Goal: Task Accomplishment & Management: Manage account settings

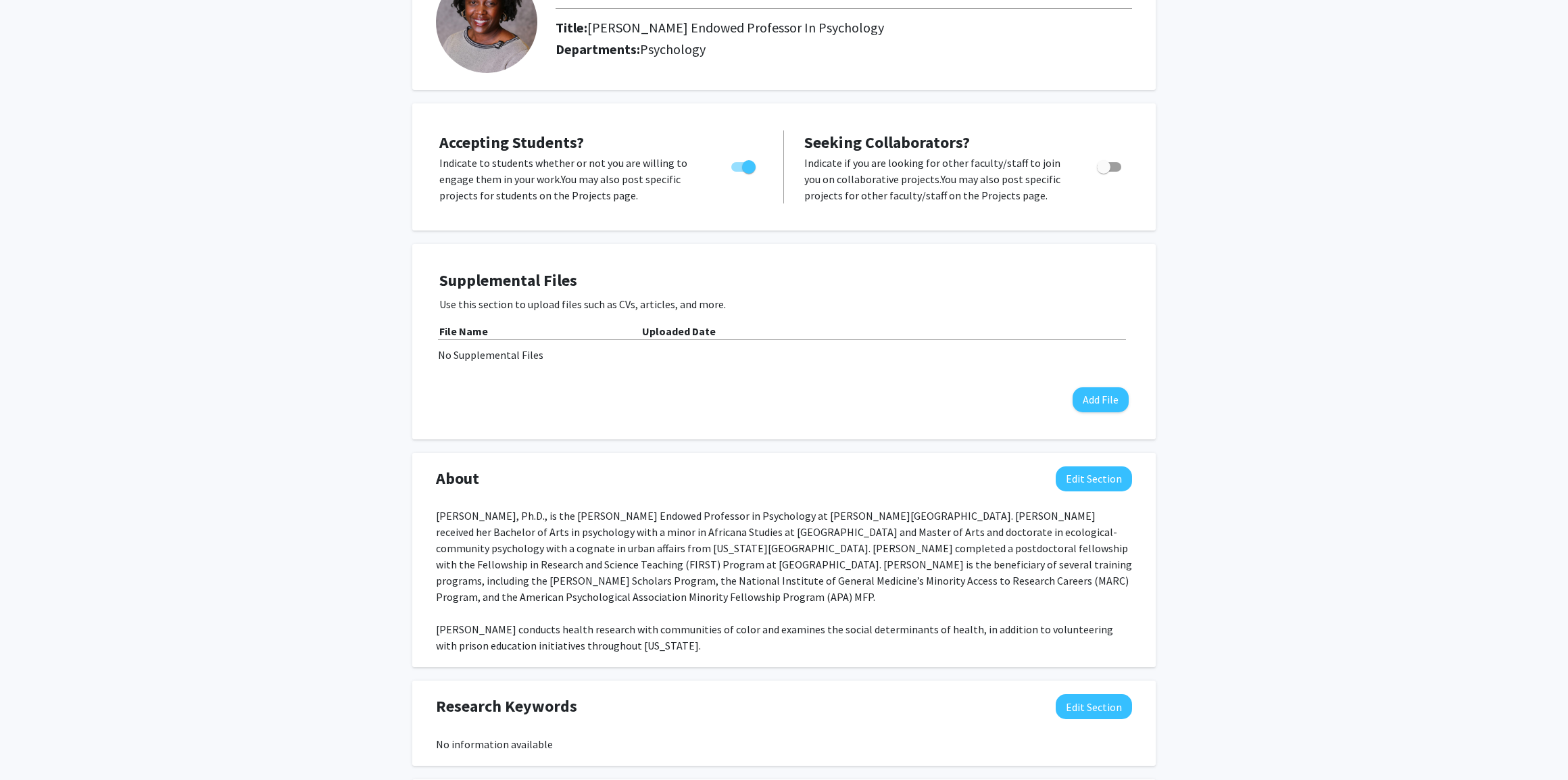
scroll to position [151, 0]
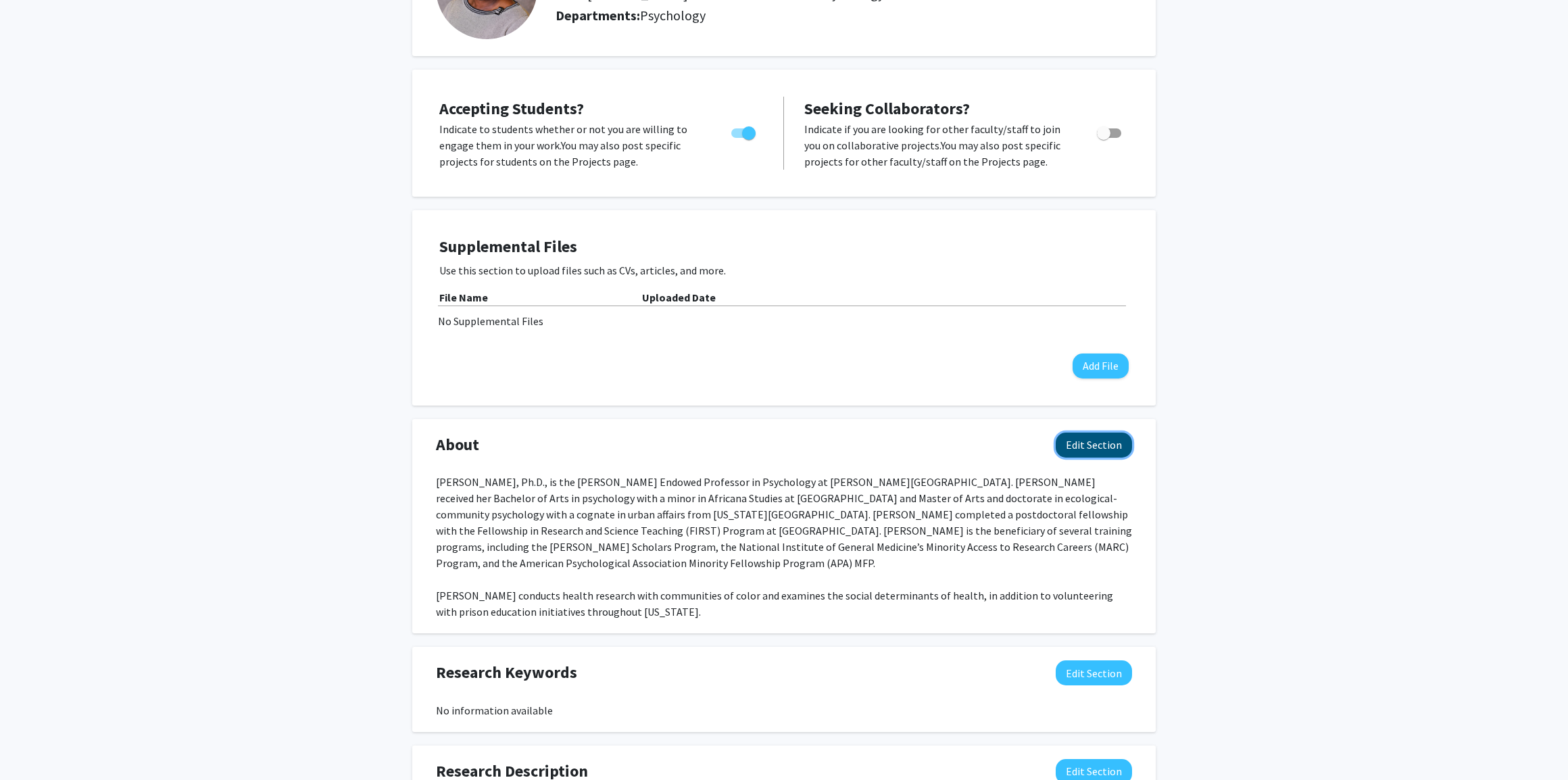
click at [1098, 448] on button "Edit Section" at bounding box center [1093, 445] width 76 height 25
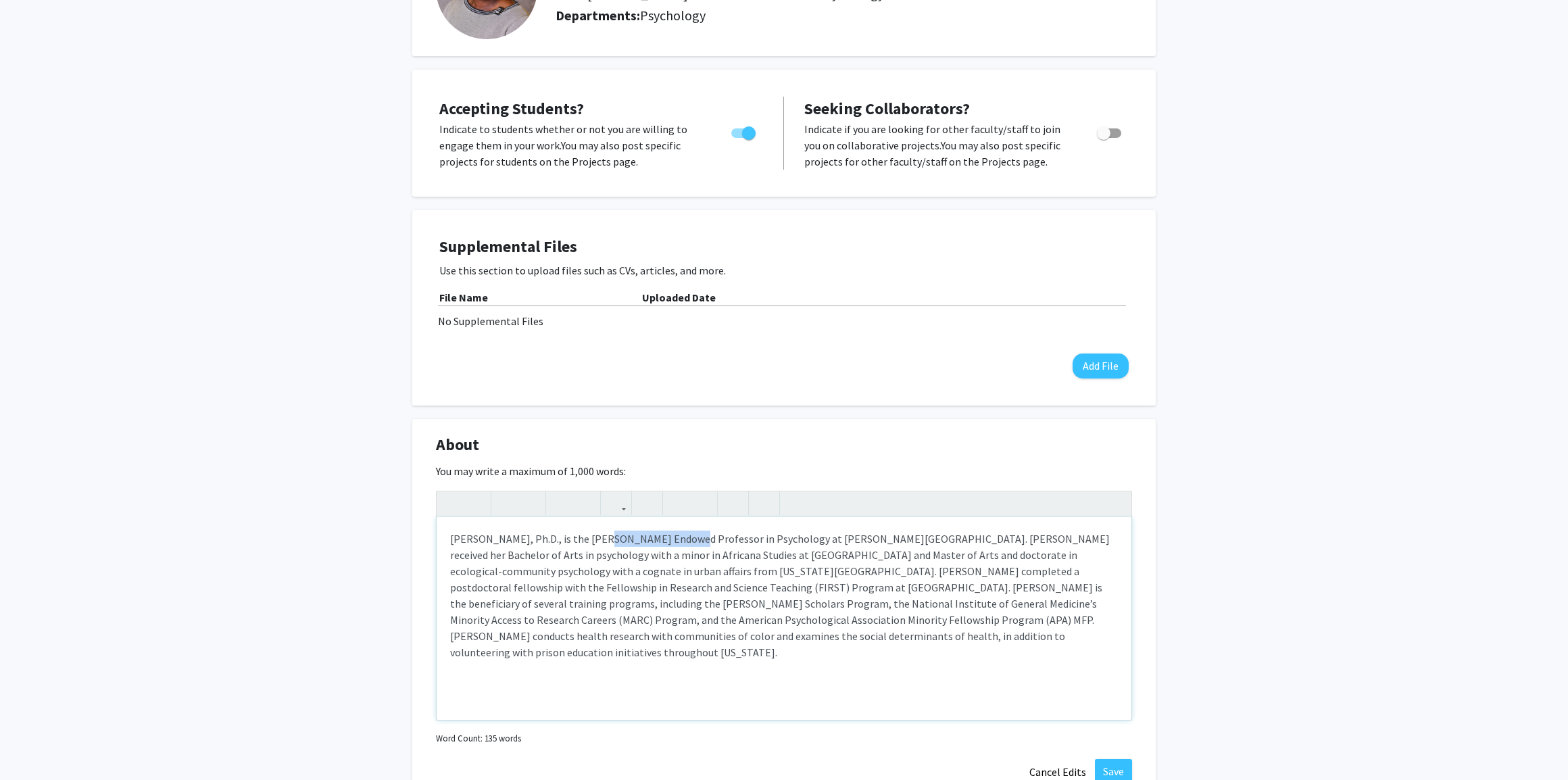
drag, startPoint x: 676, startPoint y: 540, endPoint x: 593, endPoint y: 543, distance: 83.1
click at [593, 543] on div "[PERSON_NAME], Ph.D., is the [PERSON_NAME] Endowed Professor in Psychology at […" at bounding box center [784, 618] width 695 height 203
drag, startPoint x: 465, startPoint y: 539, endPoint x: 414, endPoint y: 533, distance: 51.4
click at [414, 533] on div "About Edit Section You may write a maximum of 1,000 words: Insert link Remove l…" at bounding box center [784, 608] width 744 height 380
type textarea "[PERSON_NAME], Ph.D., is the [PERSON_NAME] Endowed Chair in Science and Profess…"
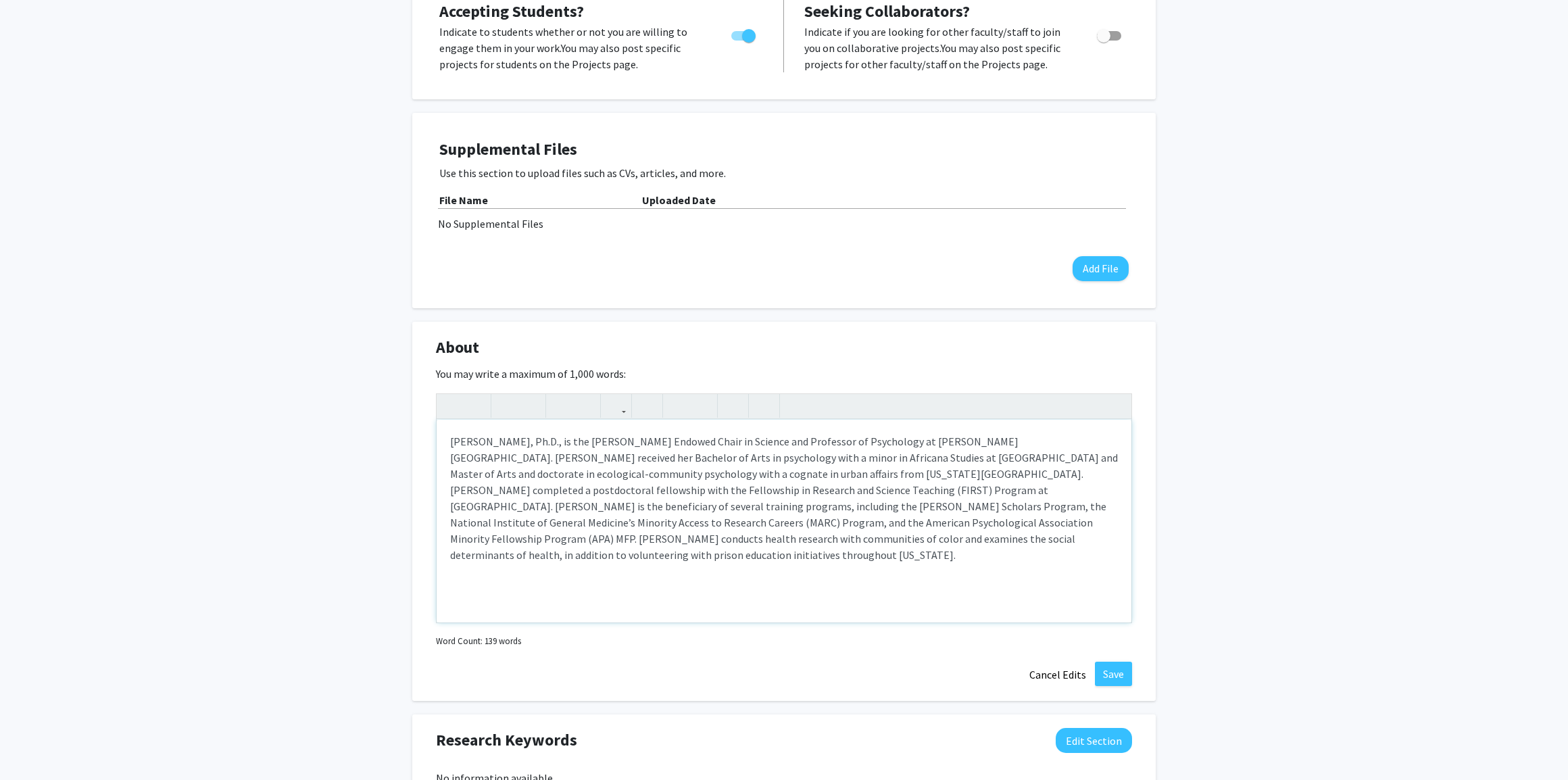
scroll to position [319, 0]
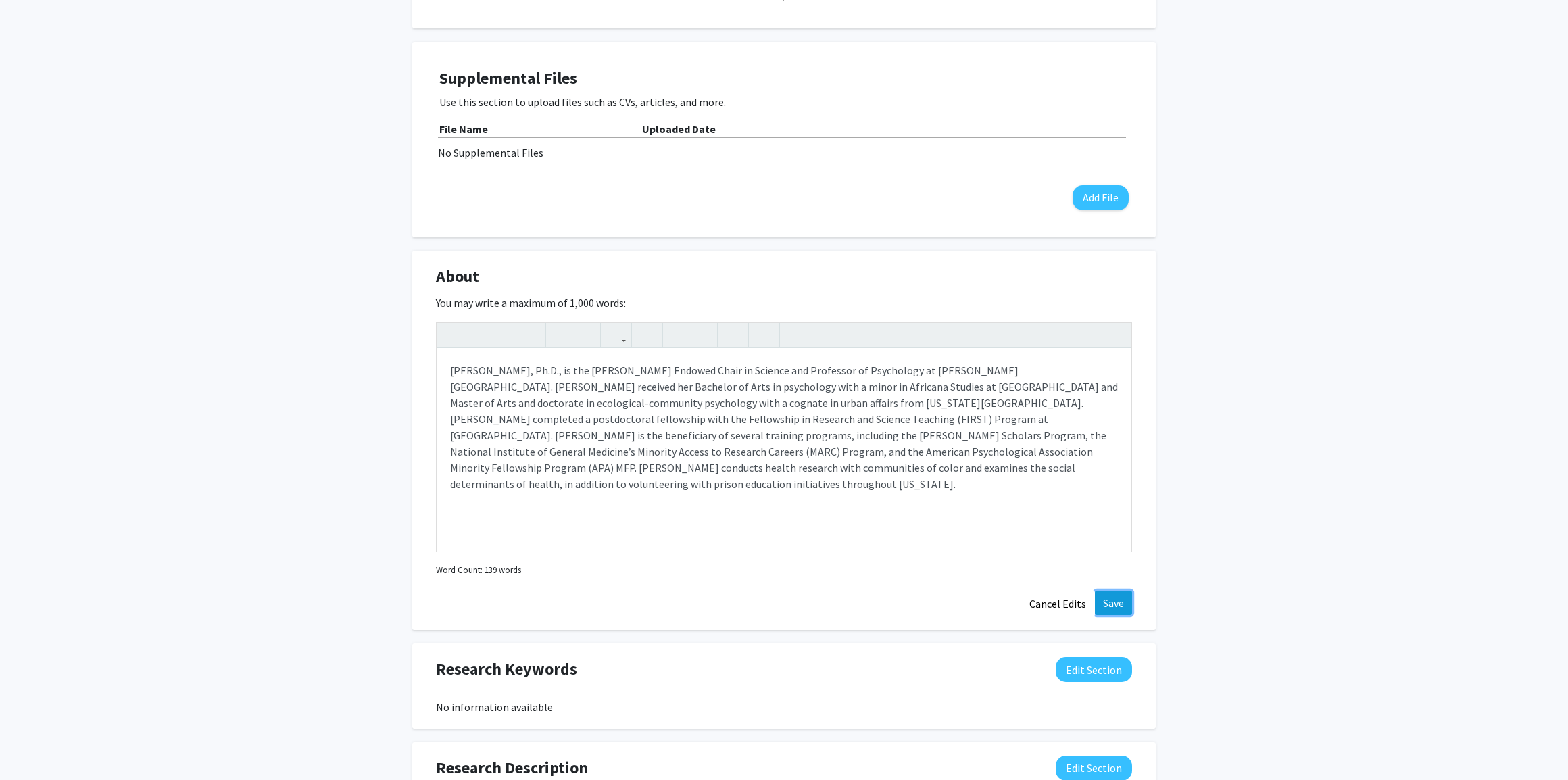
click at [1115, 609] on button "Save" at bounding box center [1114, 603] width 38 height 25
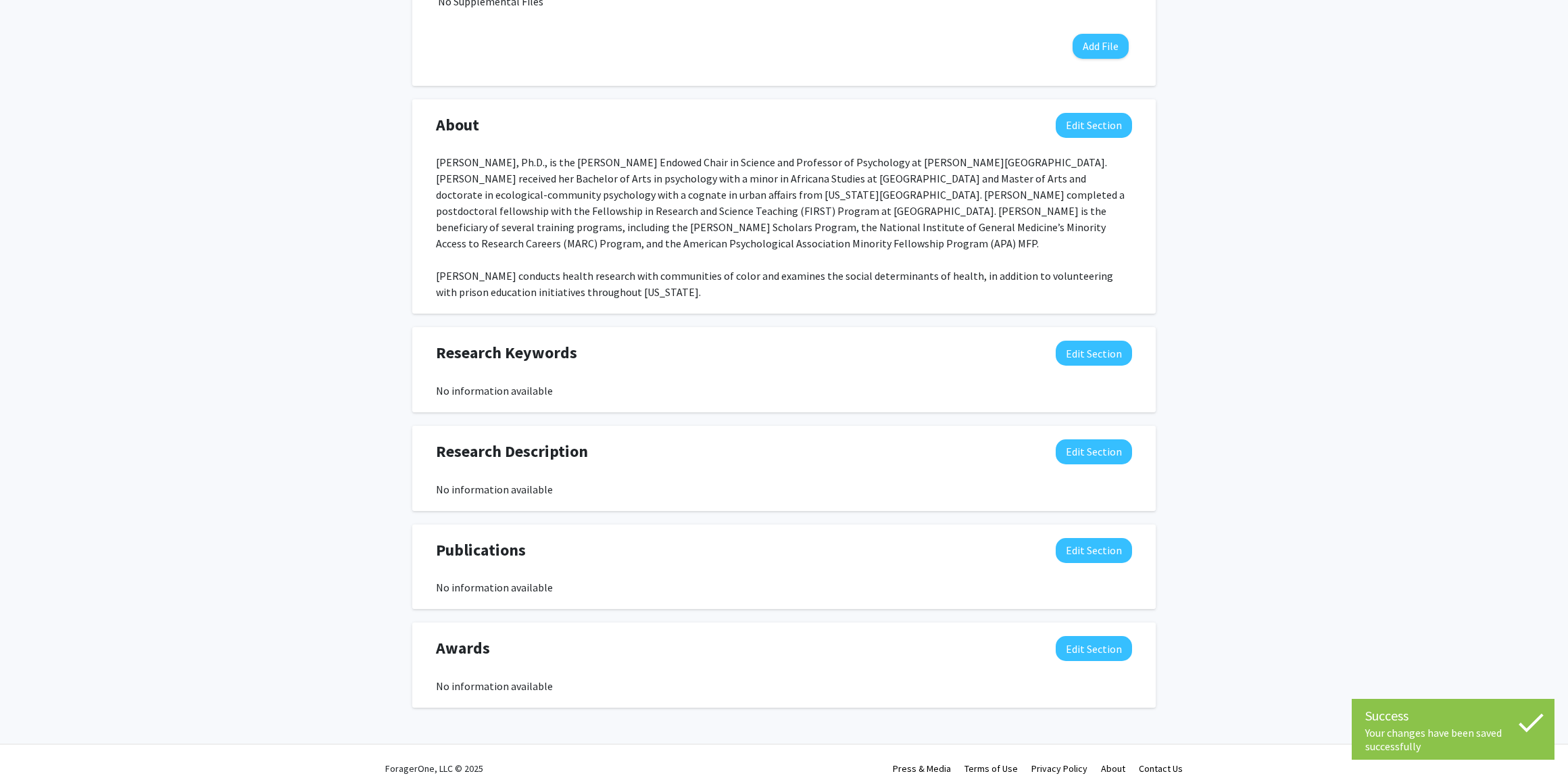
scroll to position [484, 0]
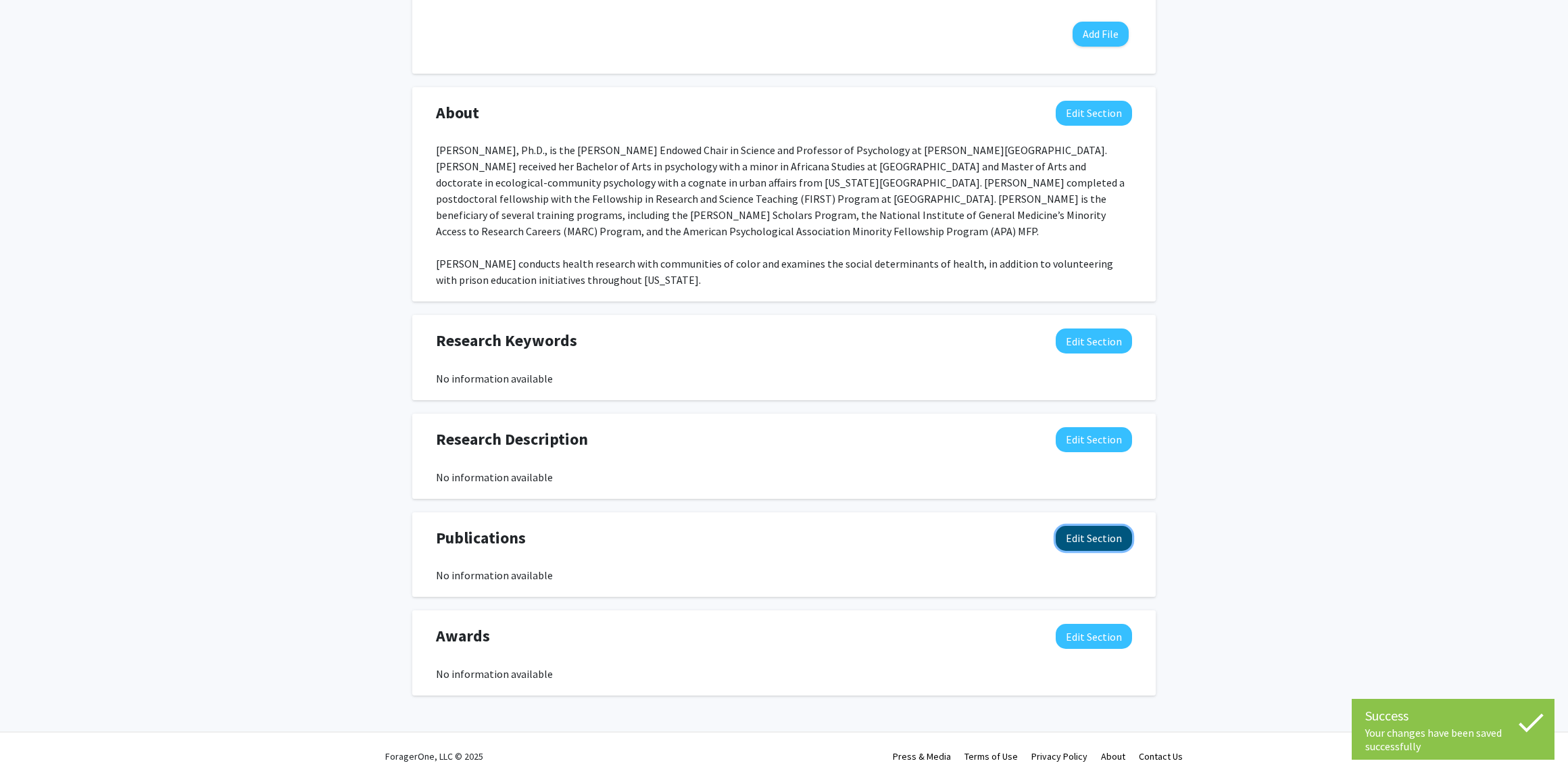
click at [1079, 546] on button "Edit Section" at bounding box center [1093, 538] width 76 height 25
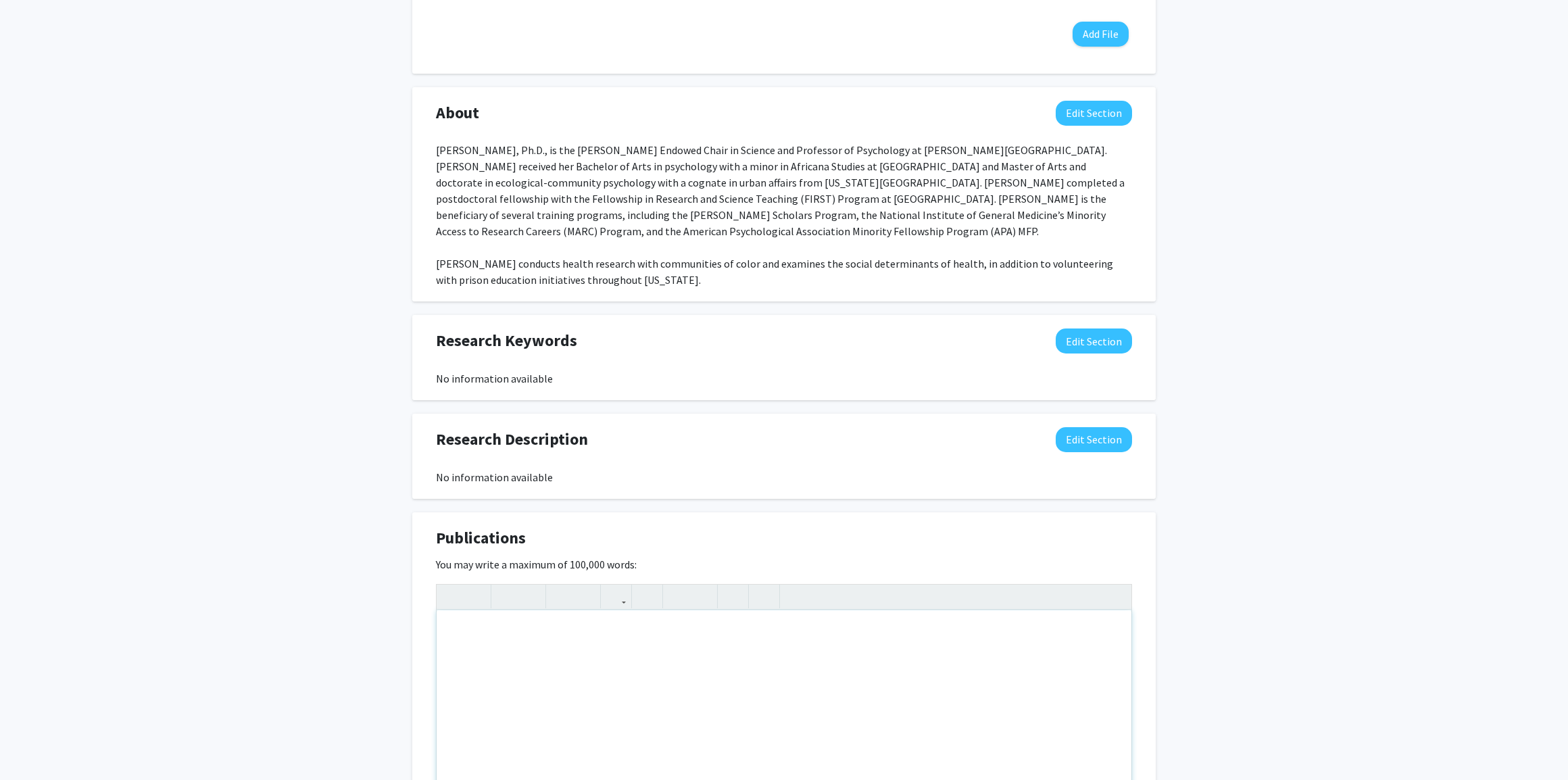
click at [691, 651] on div "Note to users with screen readers: Please deactivate our accessibility plugin f…" at bounding box center [784, 711] width 695 height 203
paste div "Note to users with screen readers: Please deactivate our accessibility plugin f…"
type textarea "<p>[PERSON_NAME], [PERSON_NAME], [PERSON_NAME], [PERSON_NAME], &amp; [PERSON_NA…"
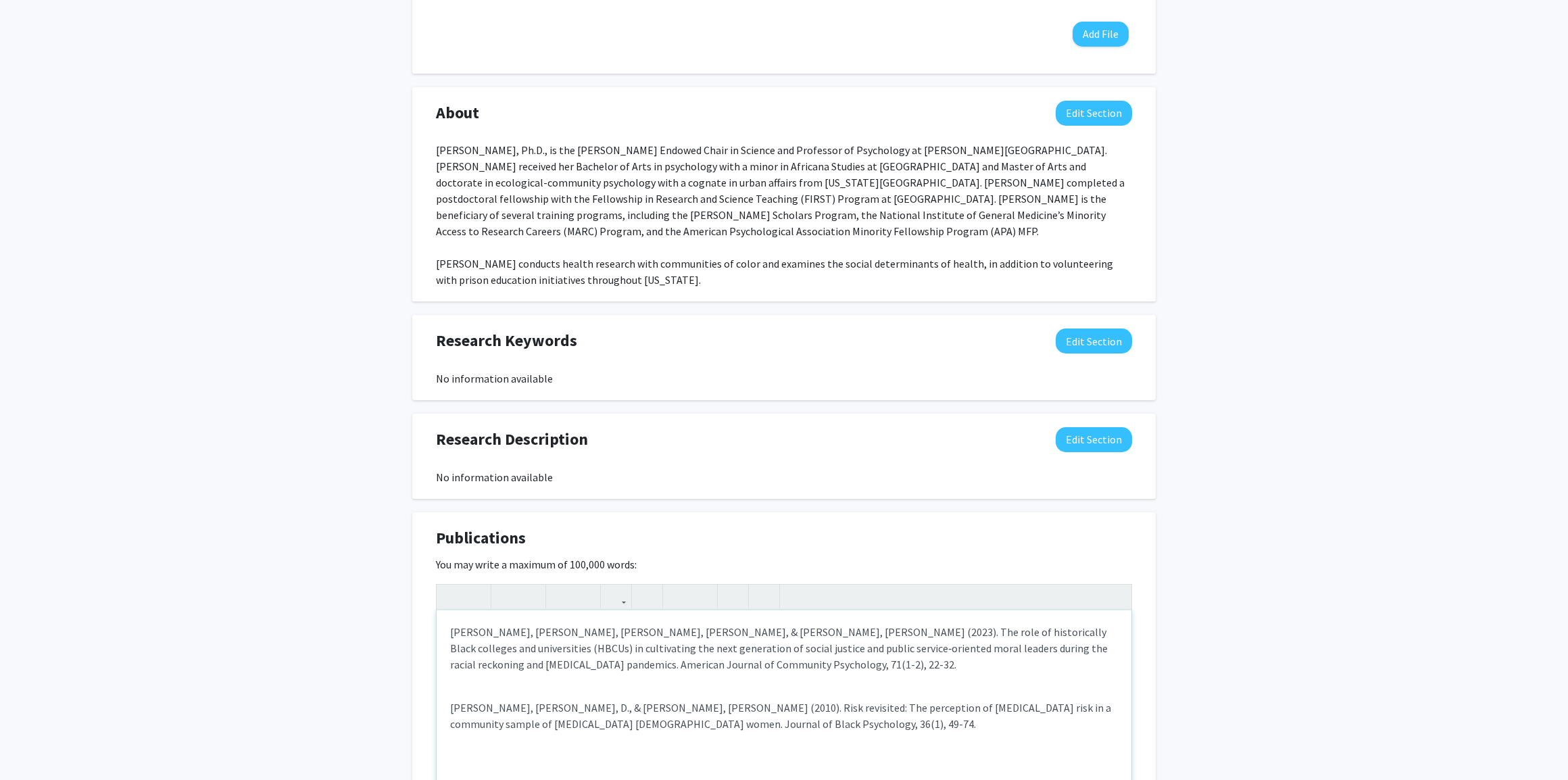
click at [713, 683] on div "[PERSON_NAME], [PERSON_NAME], [PERSON_NAME], [PERSON_NAME], & [PERSON_NAME], [P…" at bounding box center [784, 711] width 695 height 203
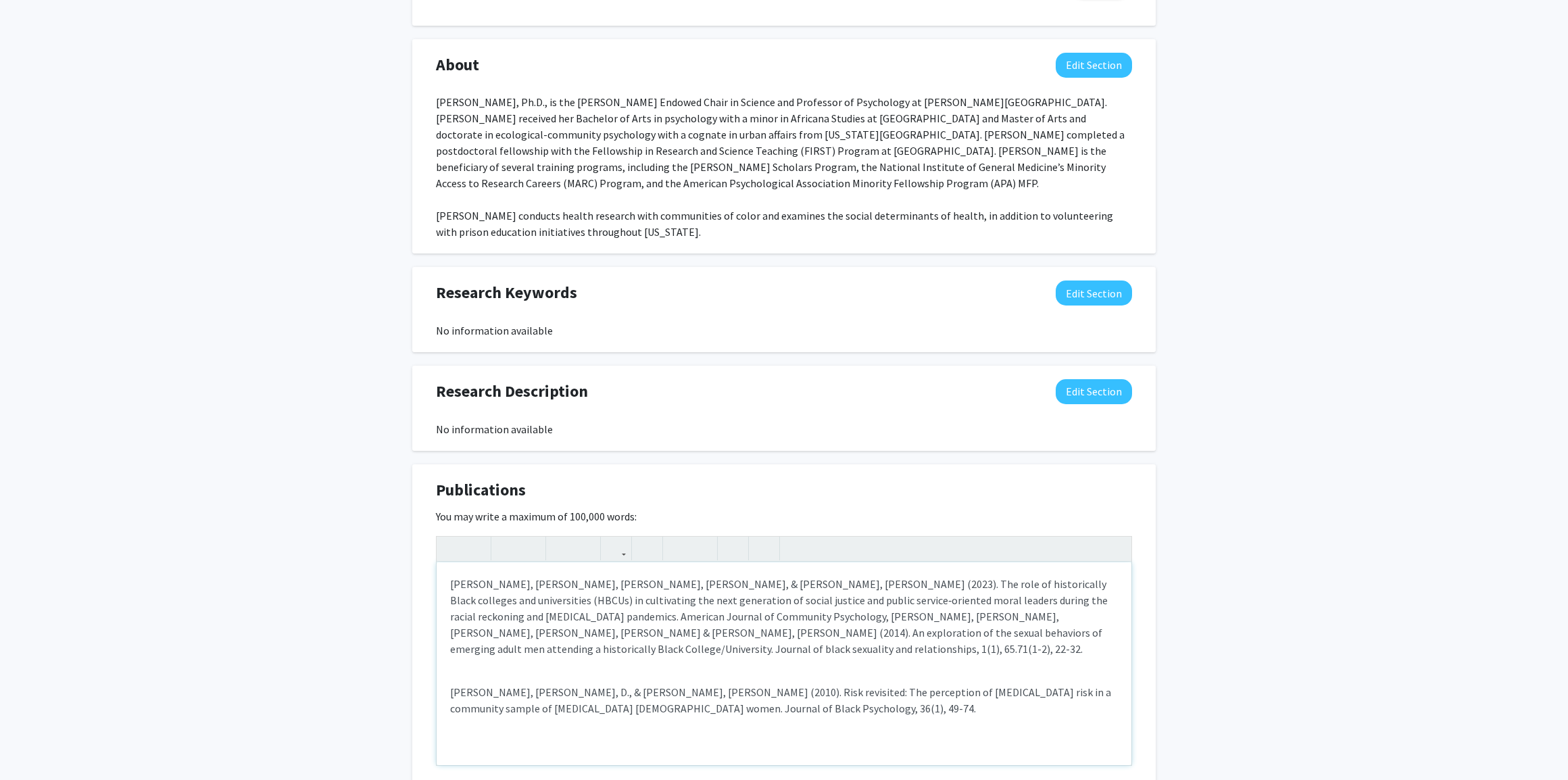
scroll to position [547, 0]
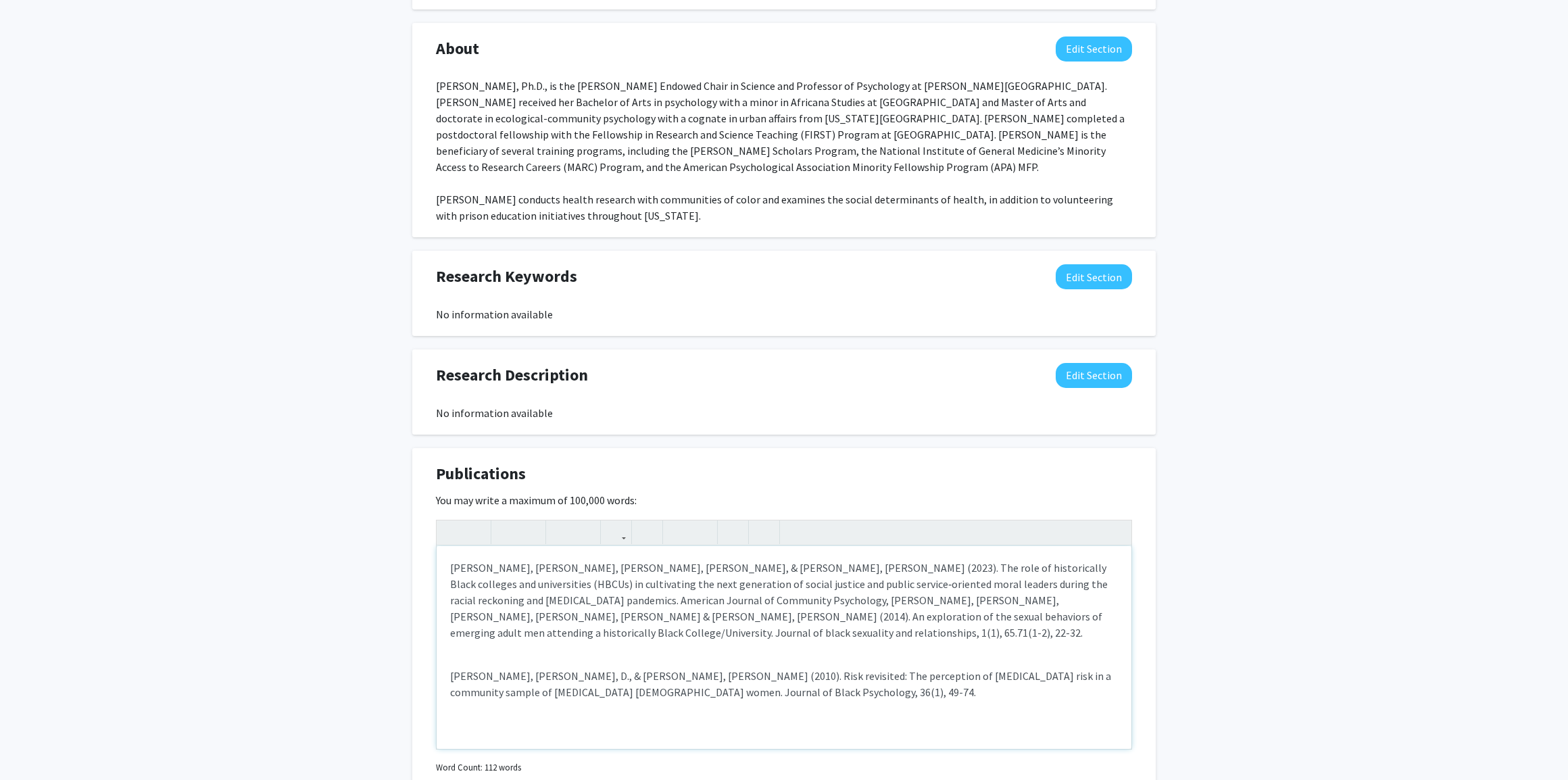
click at [452, 598] on p "[PERSON_NAME], [PERSON_NAME], [PERSON_NAME], [PERSON_NAME], & [PERSON_NAME], [P…" at bounding box center [784, 599] width 668 height 81
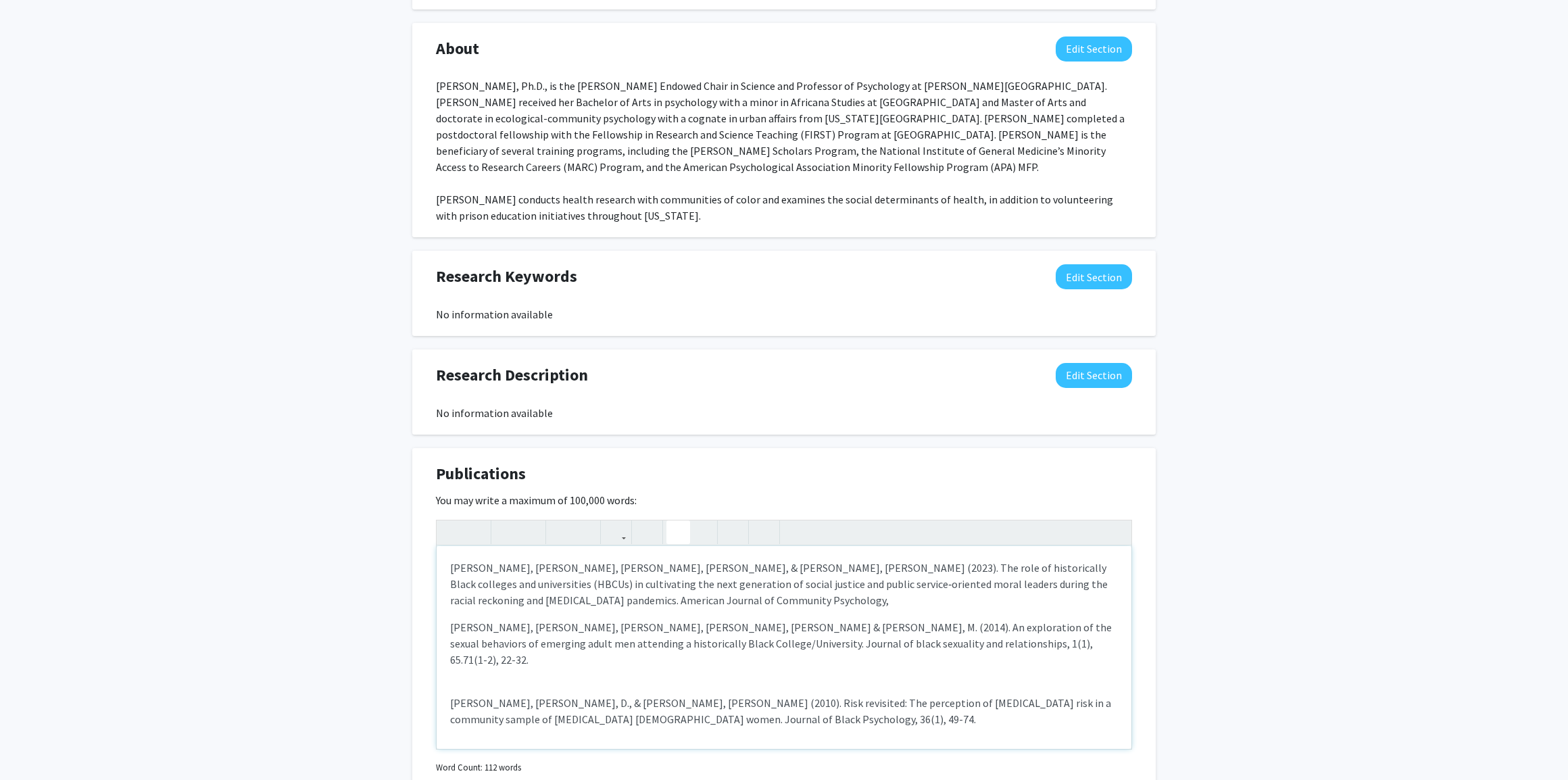
click at [672, 521] on use "button" at bounding box center [672, 521] width 0 height 0
click at [451, 628] on p "[PERSON_NAME], [PERSON_NAME], [PERSON_NAME], [PERSON_NAME], [PERSON_NAME] & [PE…" at bounding box center [784, 644] width 668 height 49
click at [674, 537] on icon "button" at bounding box center [678, 532] width 11 height 22
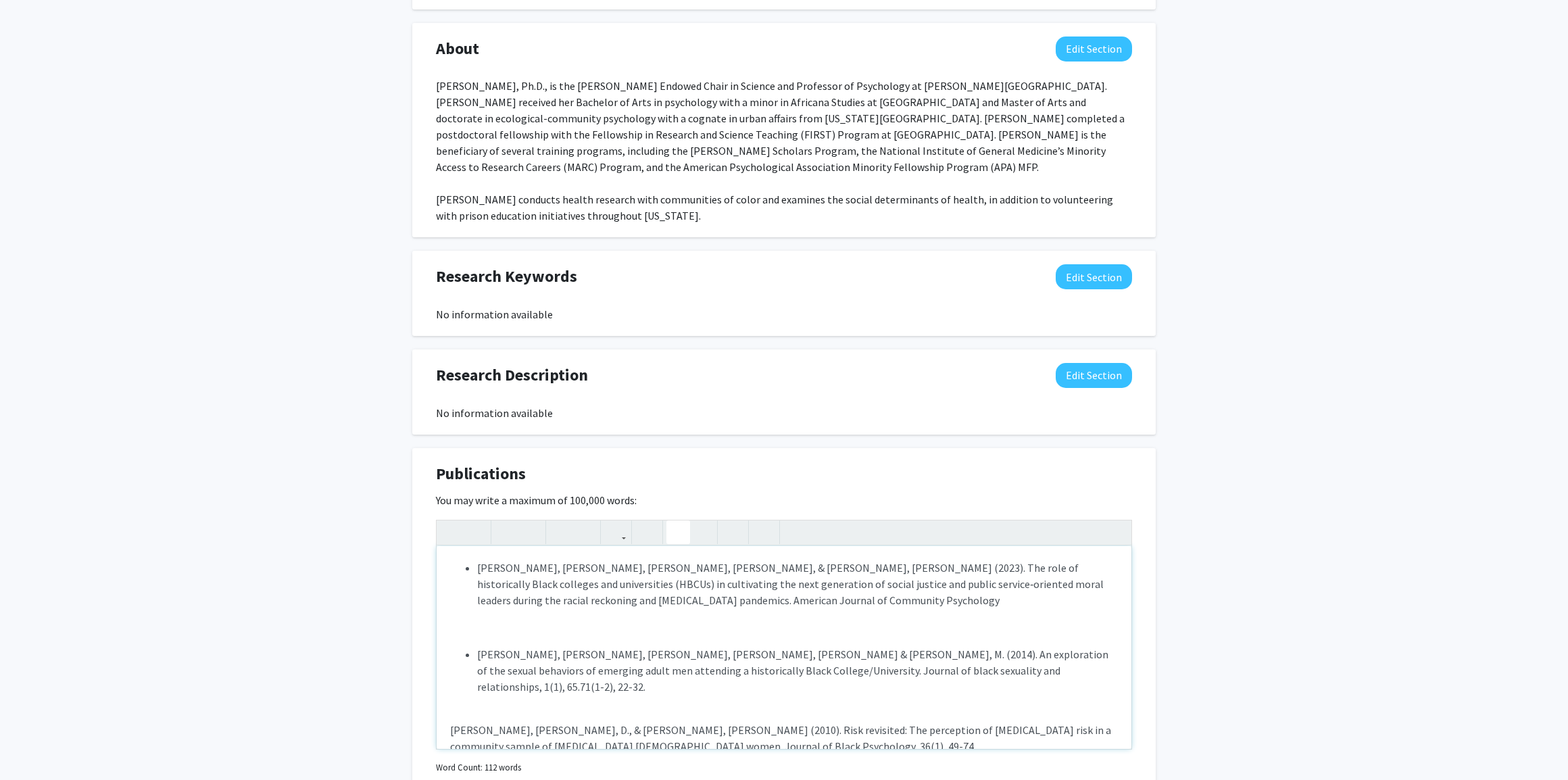
click at [674, 533] on icon "button" at bounding box center [678, 532] width 11 height 22
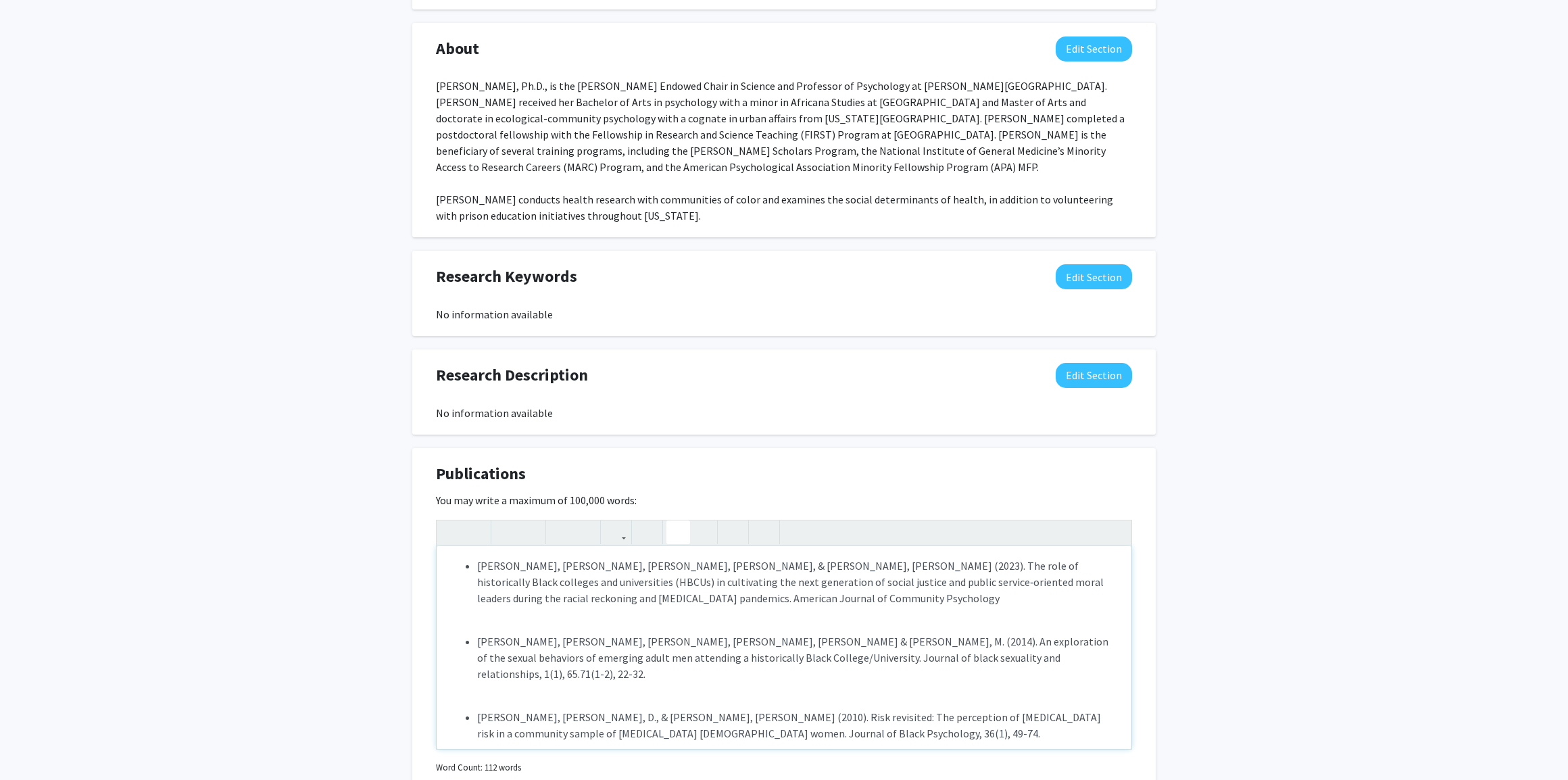
scroll to position [2, 0]
click at [676, 673] on div "[PERSON_NAME], [PERSON_NAME], [PERSON_NAME], [PERSON_NAME], & [PERSON_NAME], [P…" at bounding box center [784, 647] width 695 height 203
click at [708, 613] on p "[PERSON_NAME], [PERSON_NAME], [PERSON_NAME], [PERSON_NAME], & [PERSON_NAME], [P…" at bounding box center [784, 619] width 668 height 124
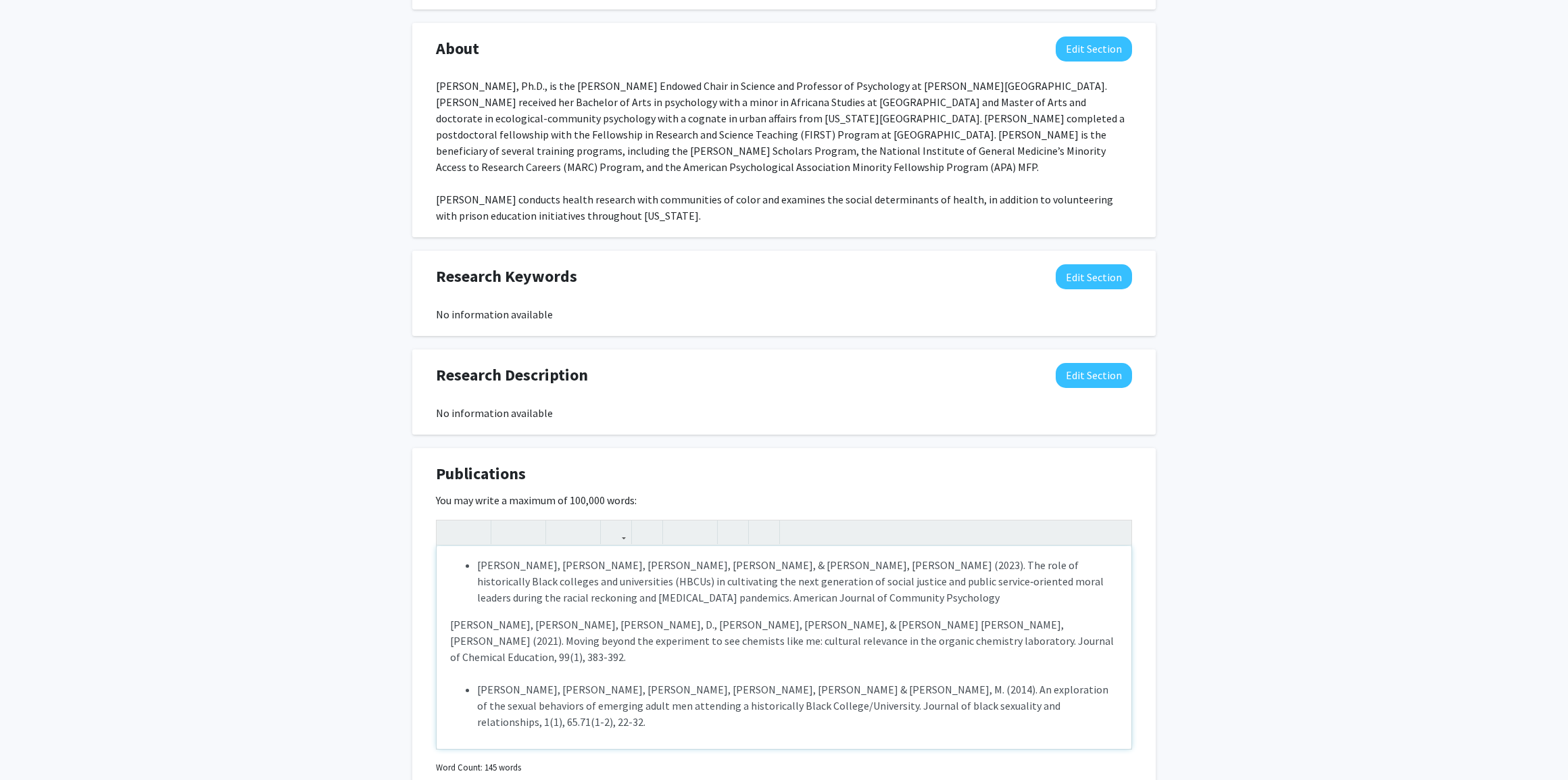
click at [450, 623] on p "[PERSON_NAME], [PERSON_NAME], [PERSON_NAME], [PERSON_NAME], & [PERSON_NAME], [P…" at bounding box center [784, 644] width 668 height 173
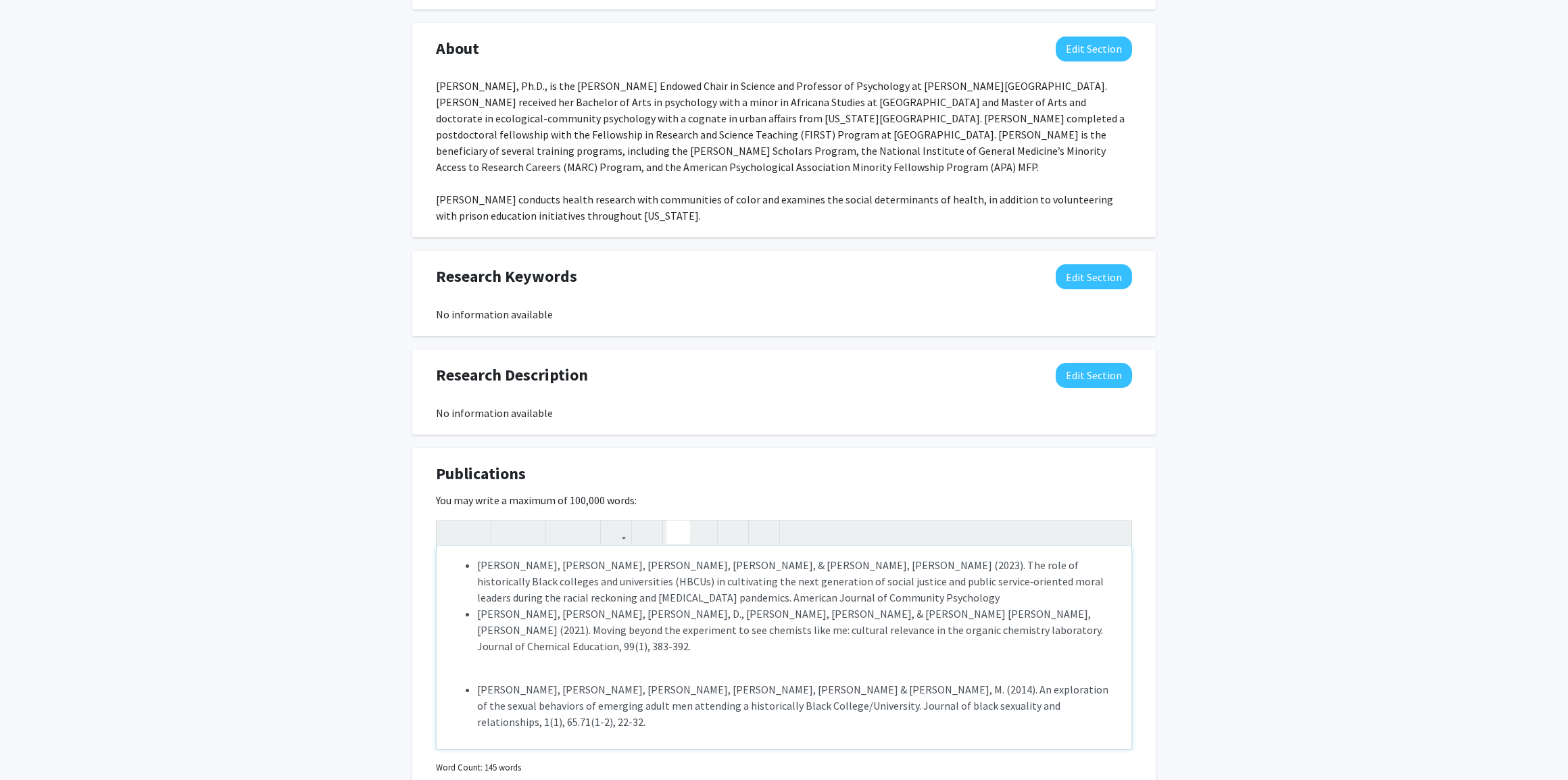
click at [675, 533] on icon "button" at bounding box center [678, 532] width 11 height 22
click at [644, 597] on li "[PERSON_NAME], [PERSON_NAME], [PERSON_NAME], [PERSON_NAME], & [PERSON_NAME], [P…" at bounding box center [797, 582] width 641 height 49
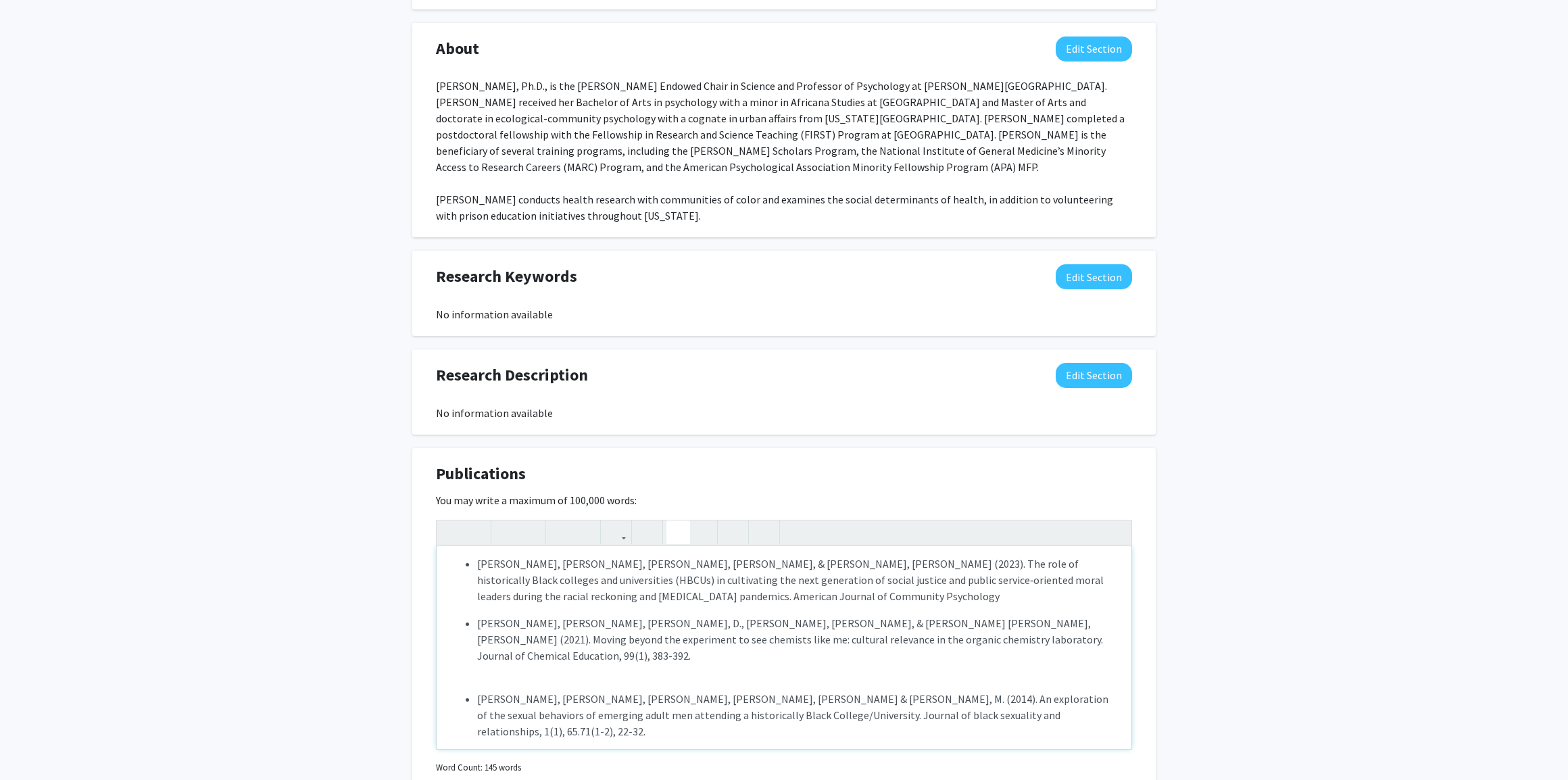
scroll to position [0, 0]
click at [648, 598] on li "[PERSON_NAME], [PERSON_NAME], [PERSON_NAME], [PERSON_NAME], & [PERSON_NAME], [P…" at bounding box center [797, 584] width 641 height 49
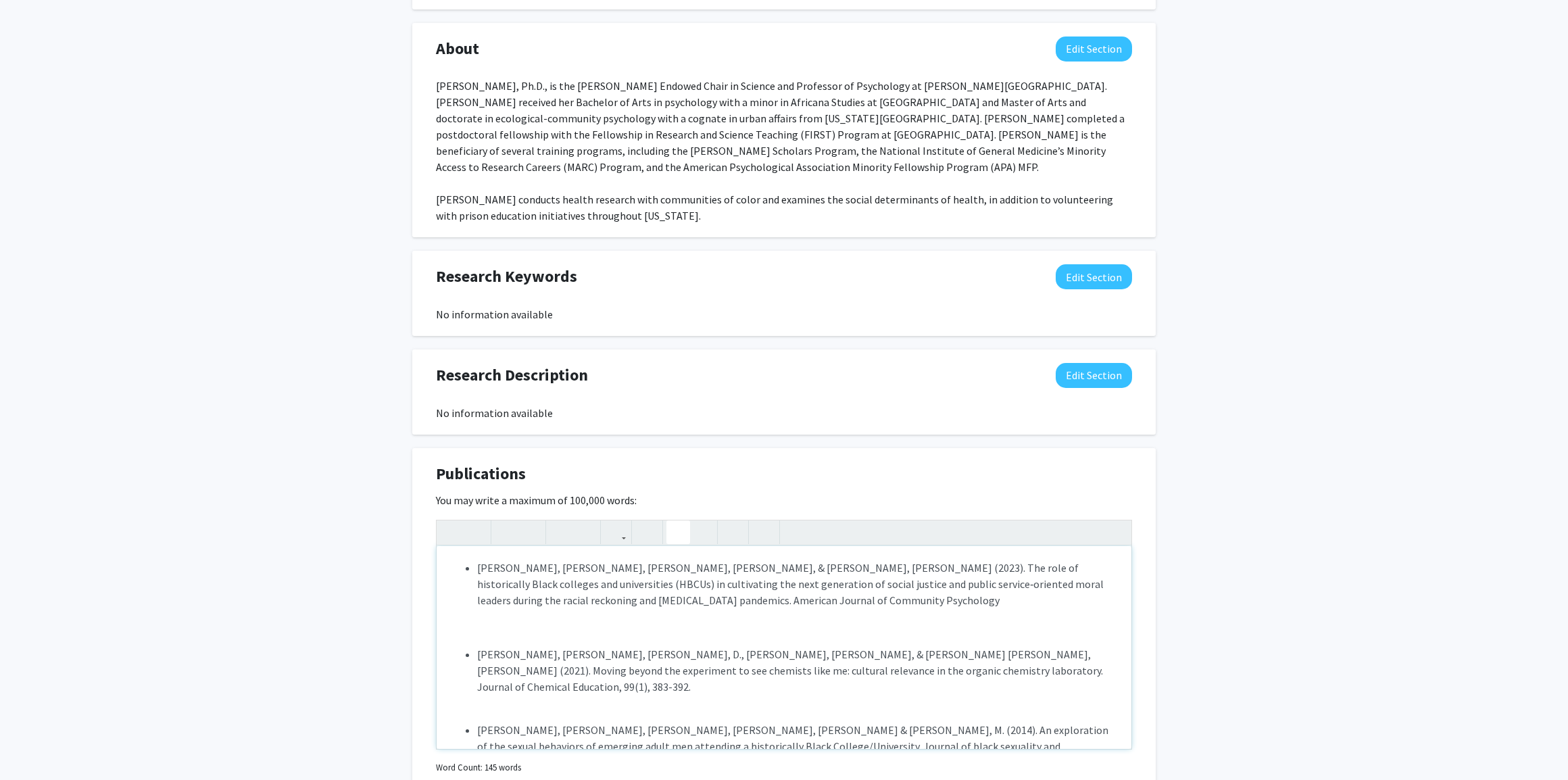
click at [675, 528] on icon "button" at bounding box center [678, 532] width 11 height 22
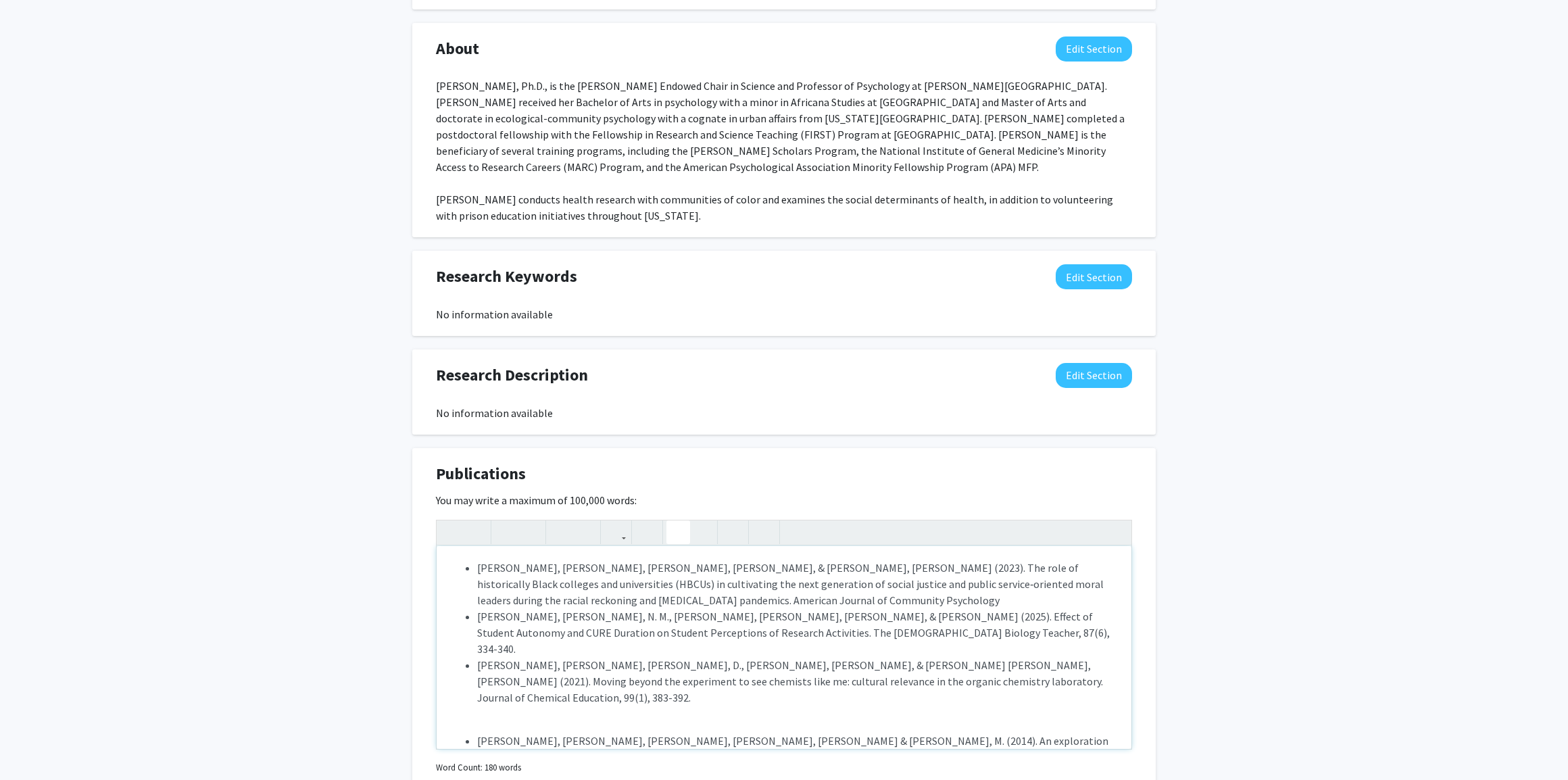
click at [646, 598] on li "[PERSON_NAME], [PERSON_NAME], [PERSON_NAME], [PERSON_NAME], & [PERSON_NAME], [P…" at bounding box center [797, 584] width 641 height 49
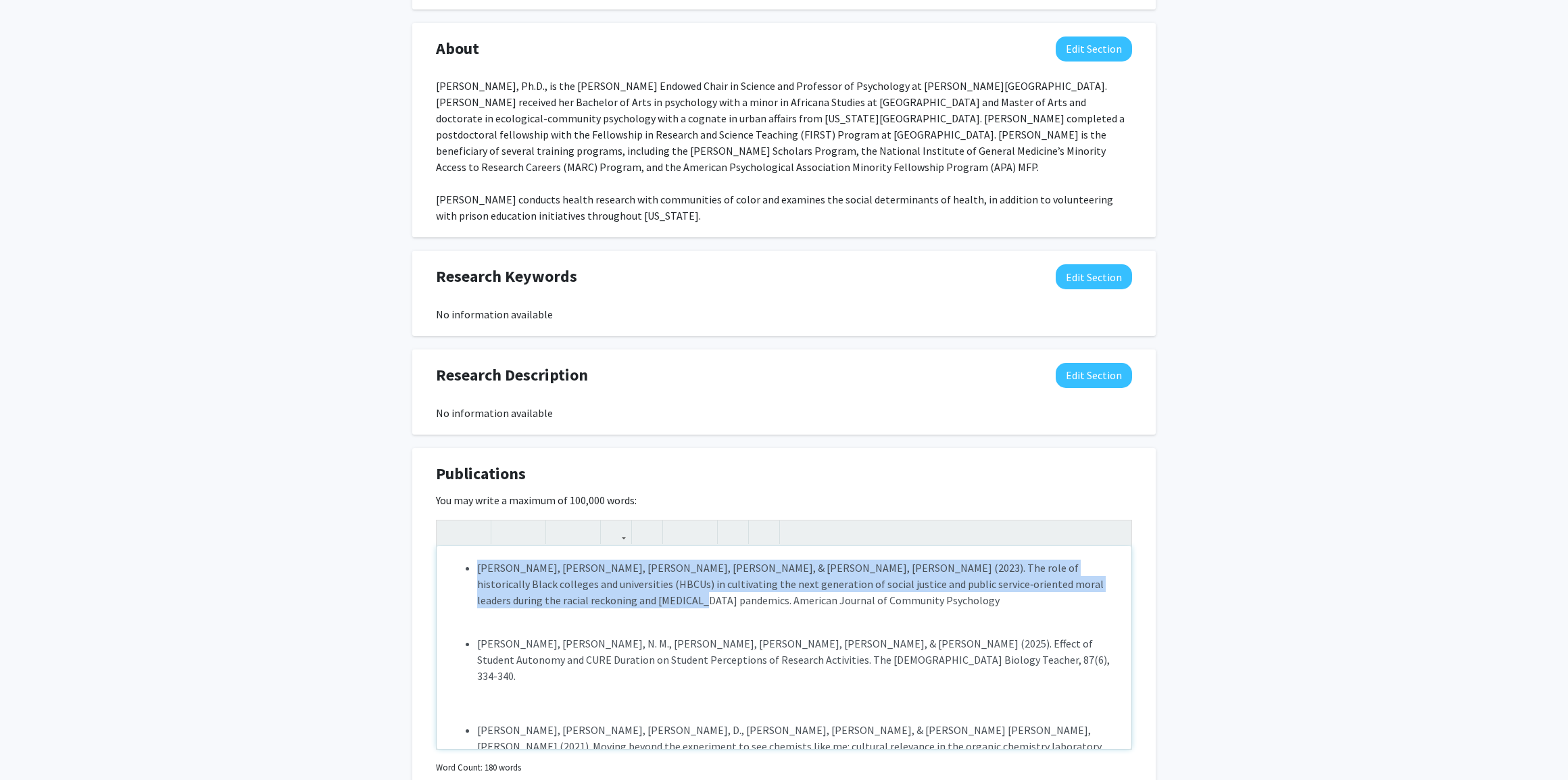
drag, startPoint x: 572, startPoint y: 597, endPoint x: 471, endPoint y: 568, distance: 105.1
click at [477, 568] on li "[PERSON_NAME], [PERSON_NAME], [PERSON_NAME], [PERSON_NAME], & [PERSON_NAME], [P…" at bounding box center [797, 584] width 641 height 49
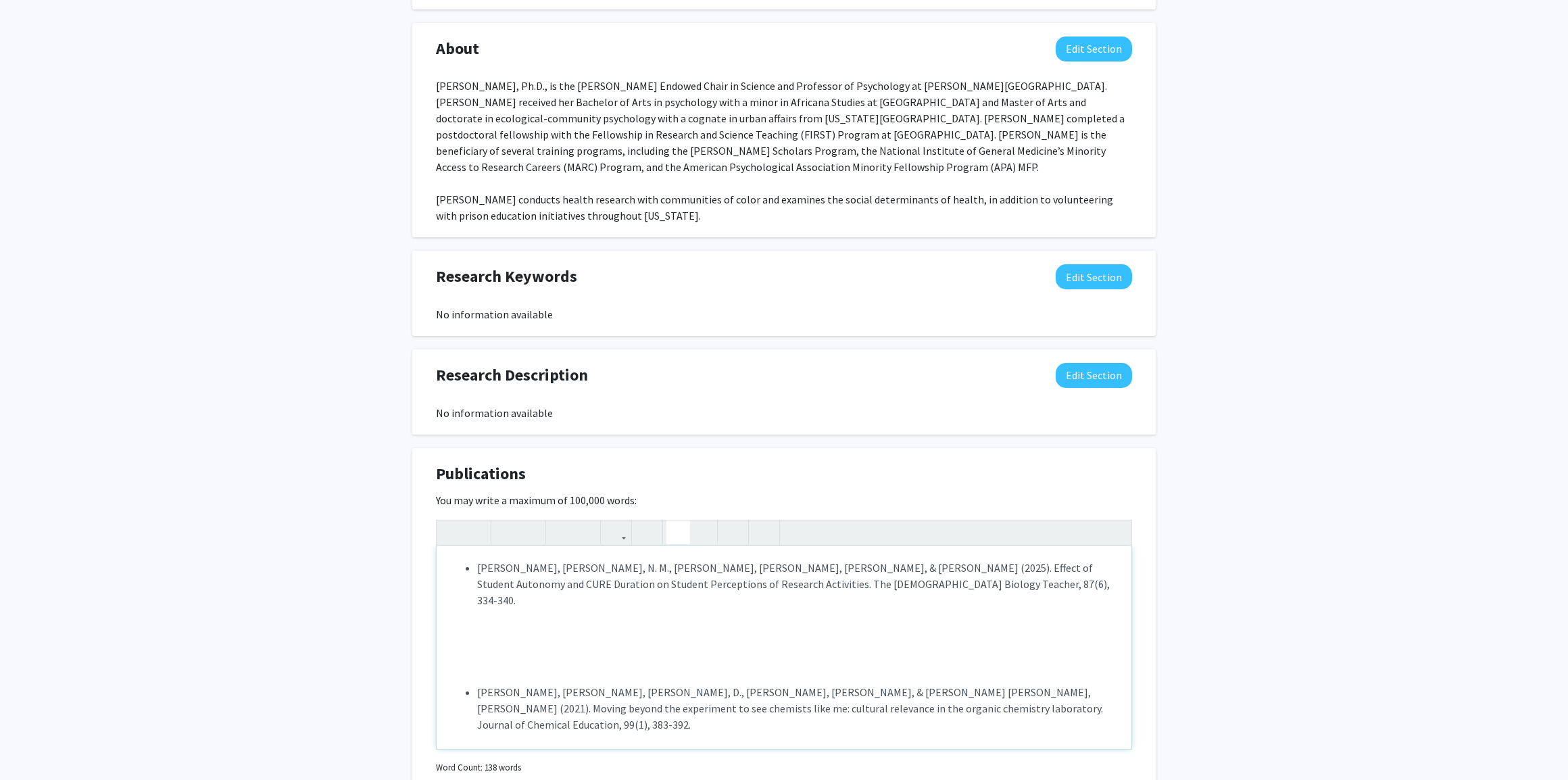
click at [677, 530] on icon "button" at bounding box center [678, 532] width 11 height 22
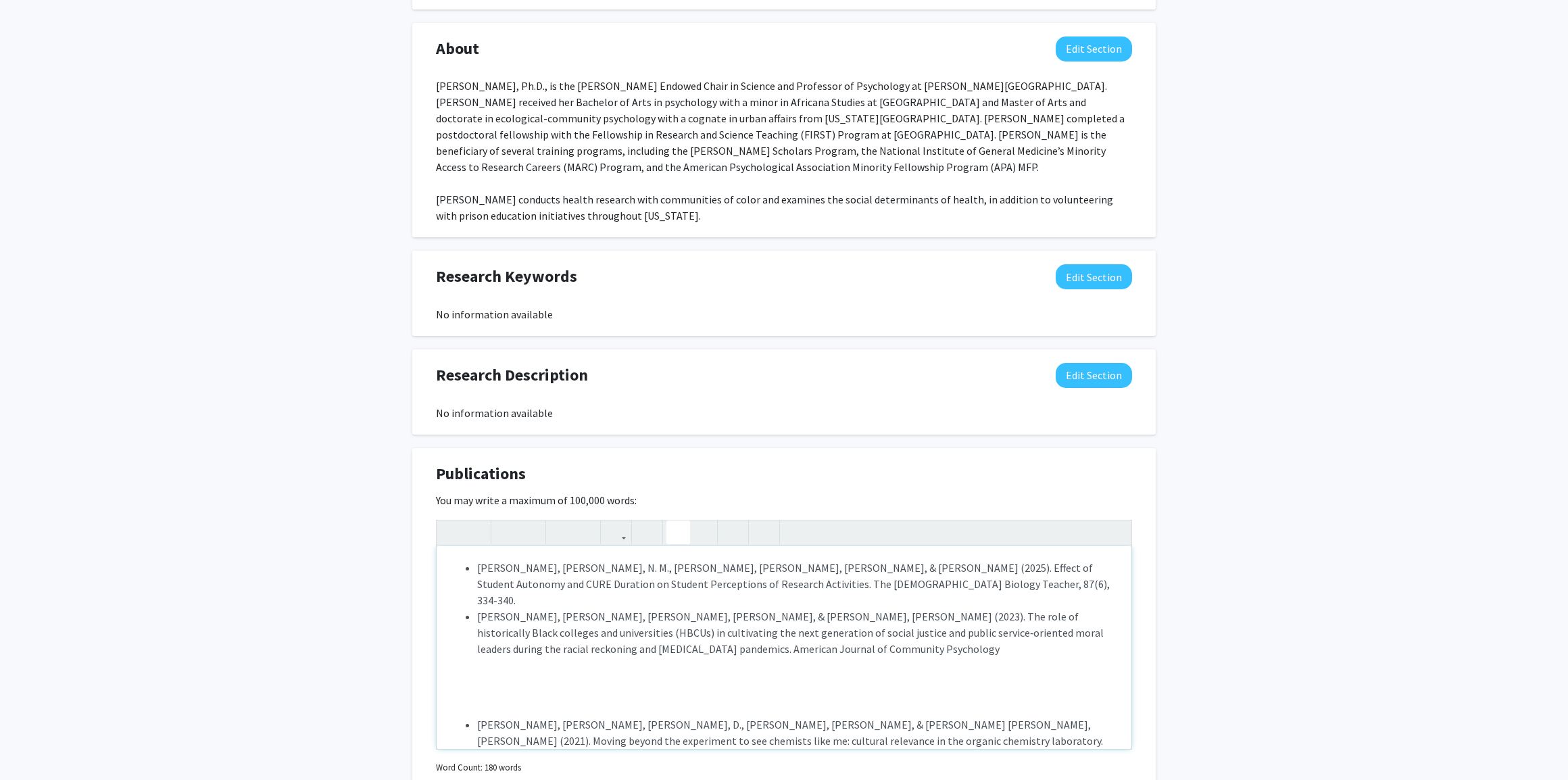
click at [892, 585] on li "[PERSON_NAME], [PERSON_NAME], N. M., [PERSON_NAME], [PERSON_NAME], [PERSON_NAME…" at bounding box center [797, 584] width 641 height 49
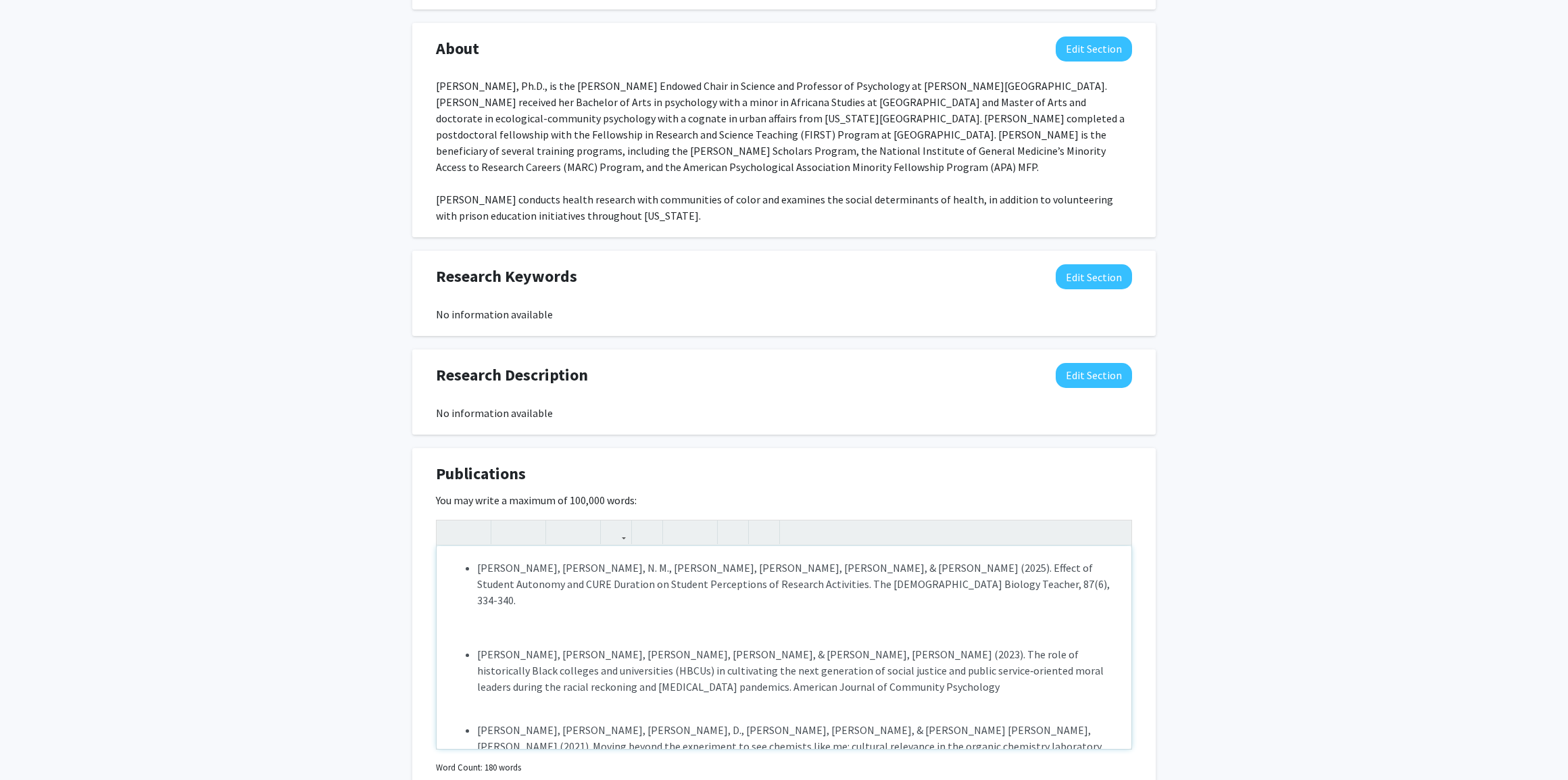
click at [616, 690] on p "[PERSON_NAME], [PERSON_NAME], N. M., [PERSON_NAME], [PERSON_NAME], [PERSON_NAME…" at bounding box center [784, 702] width 668 height 287
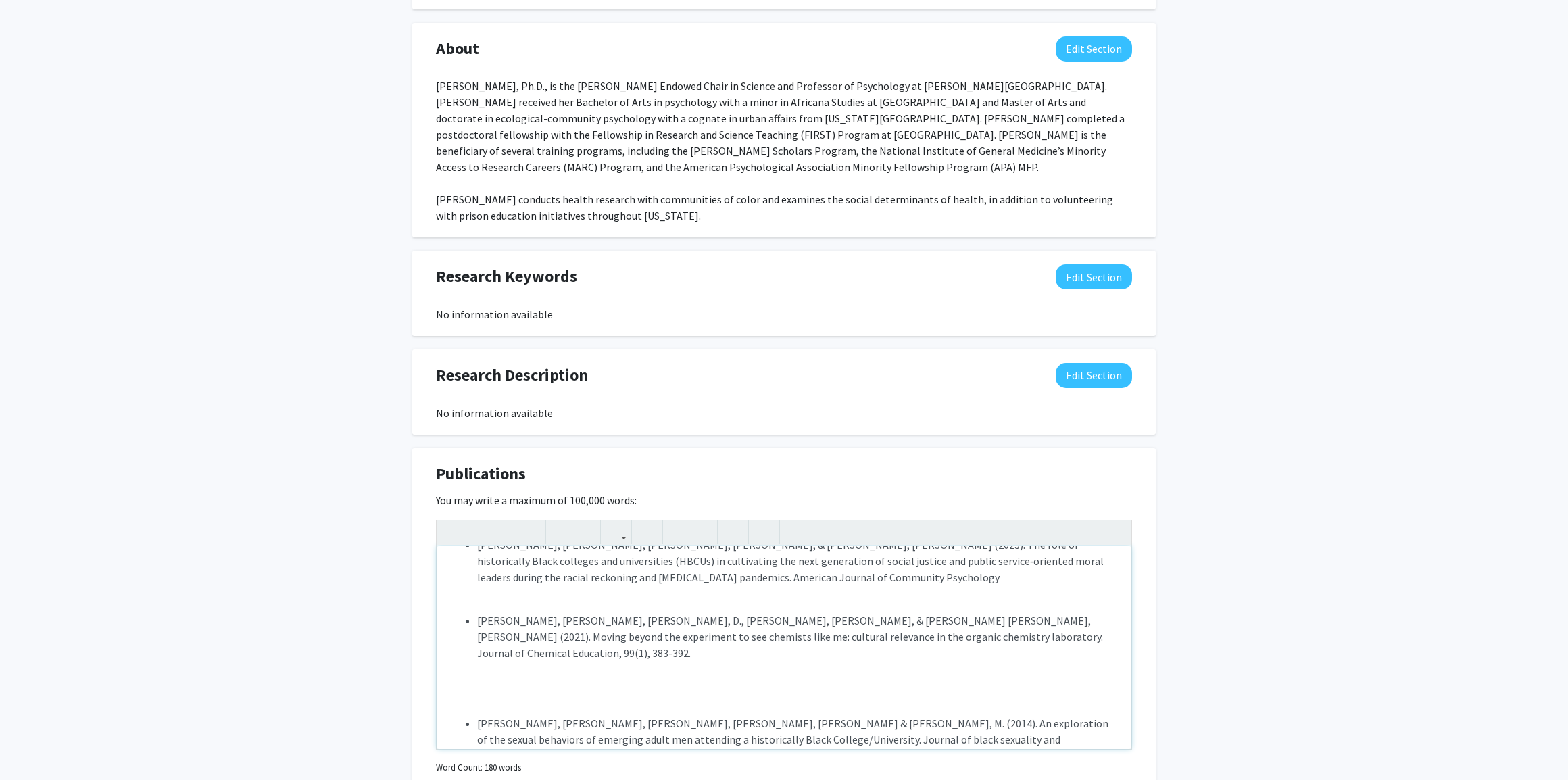
scroll to position [99, 0]
click at [672, 532] on icon "button" at bounding box center [678, 532] width 11 height 22
type textarea "<l><ip><do>Sita, C. A., Elitsed, D. E., Temporincid, U., Labore, E. D., &mag; A…"
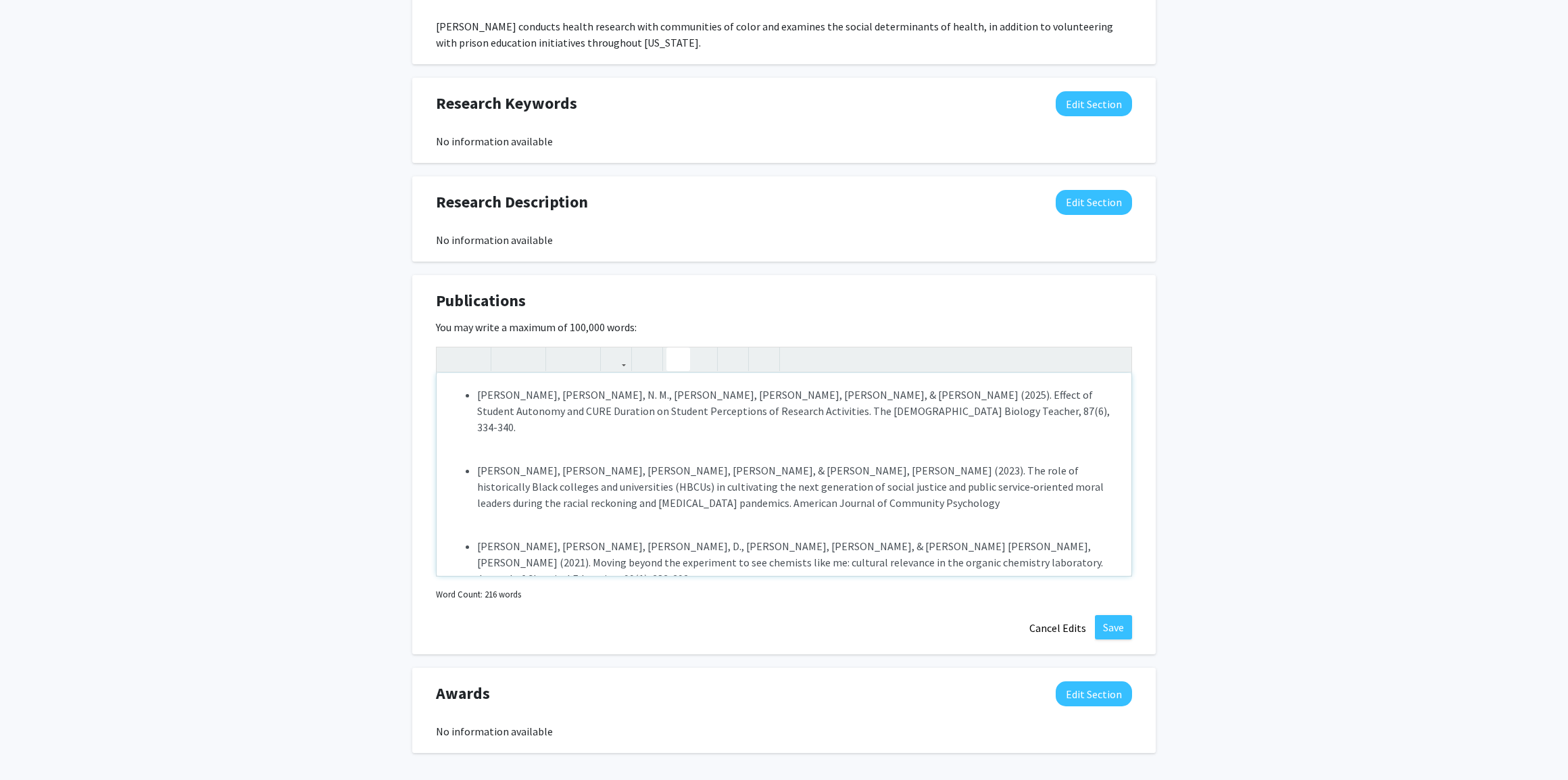
scroll to position [778, 0]
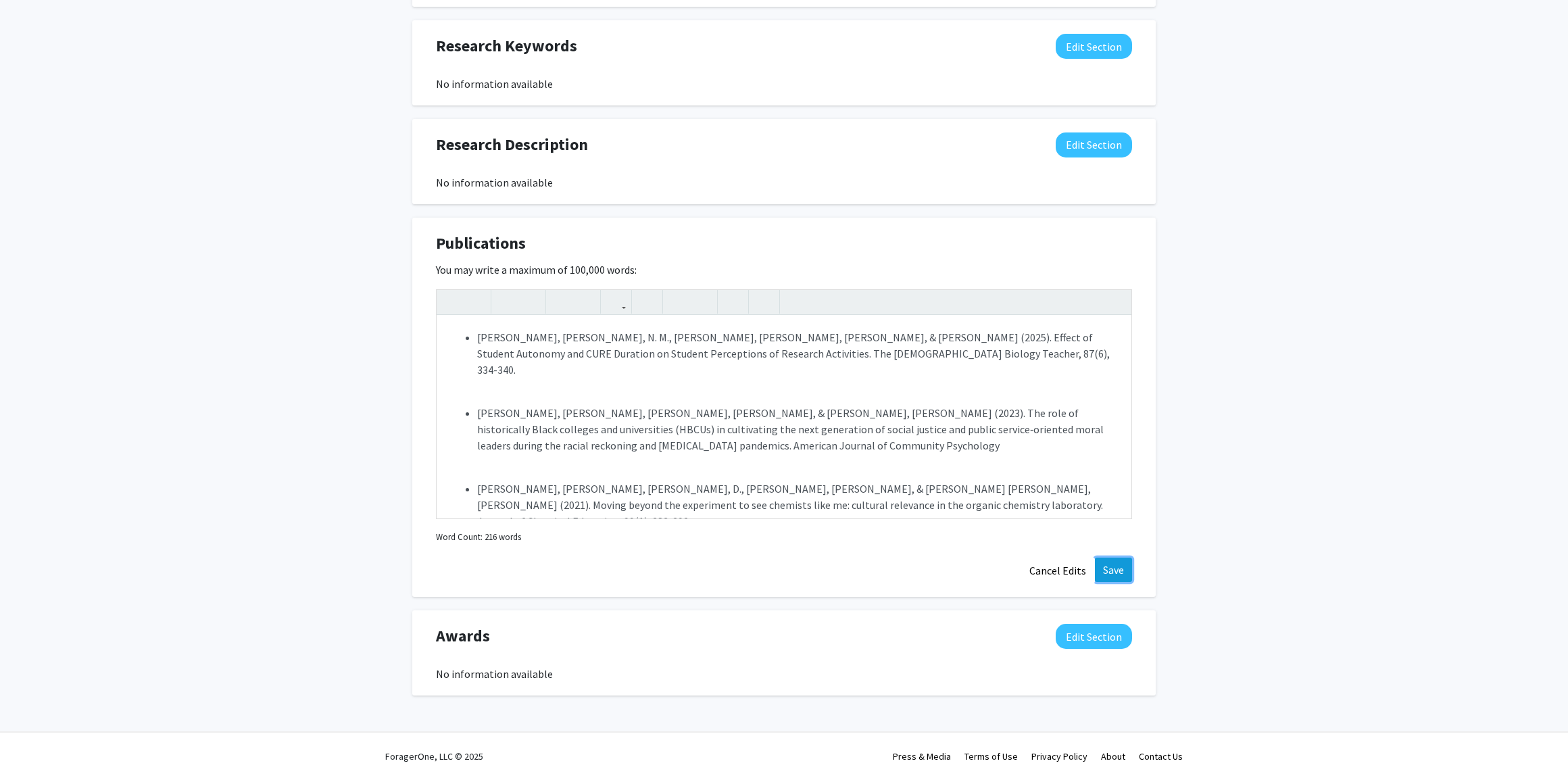
click at [1118, 579] on button "Save" at bounding box center [1114, 570] width 38 height 25
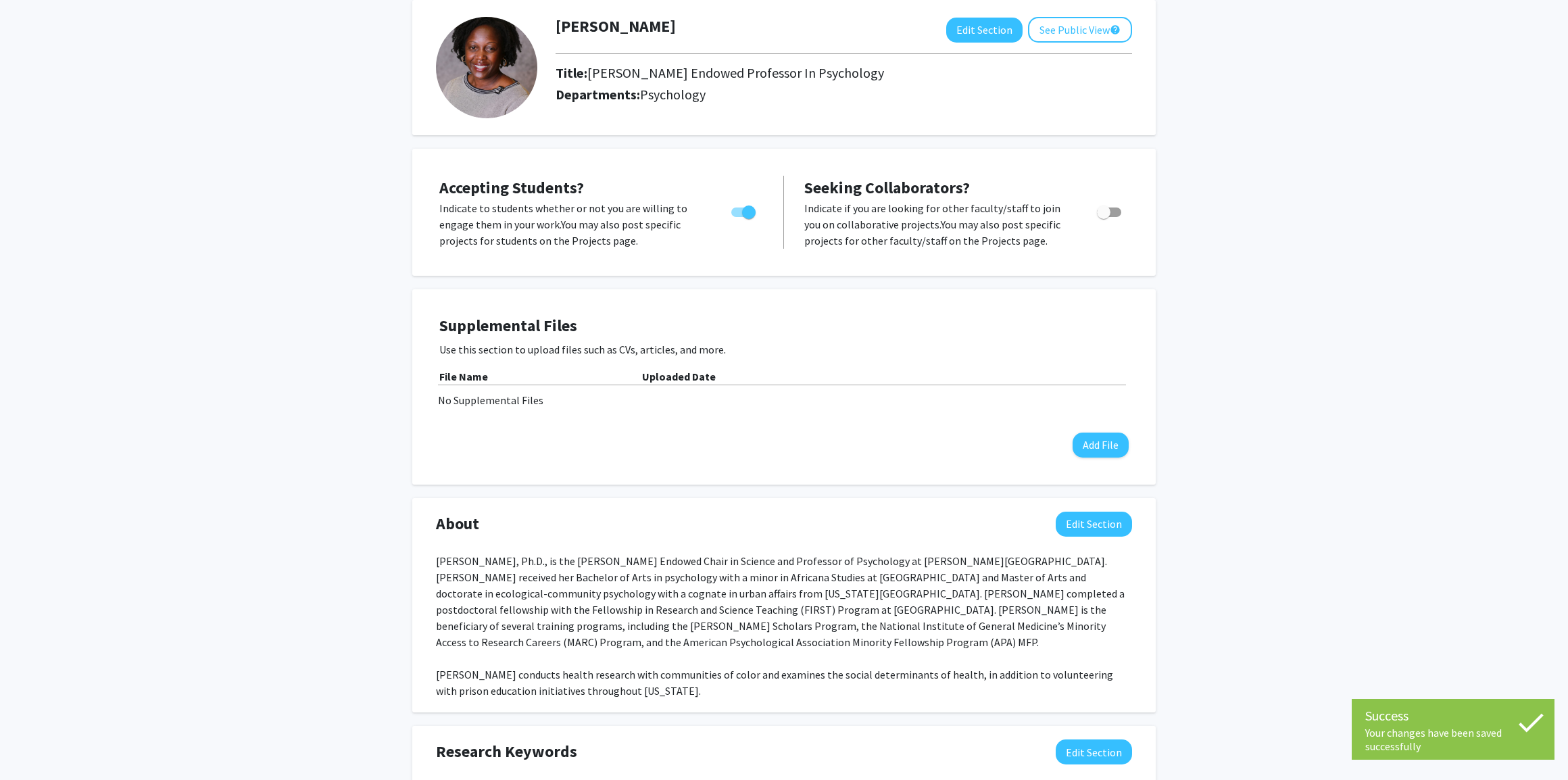
scroll to position [0, 0]
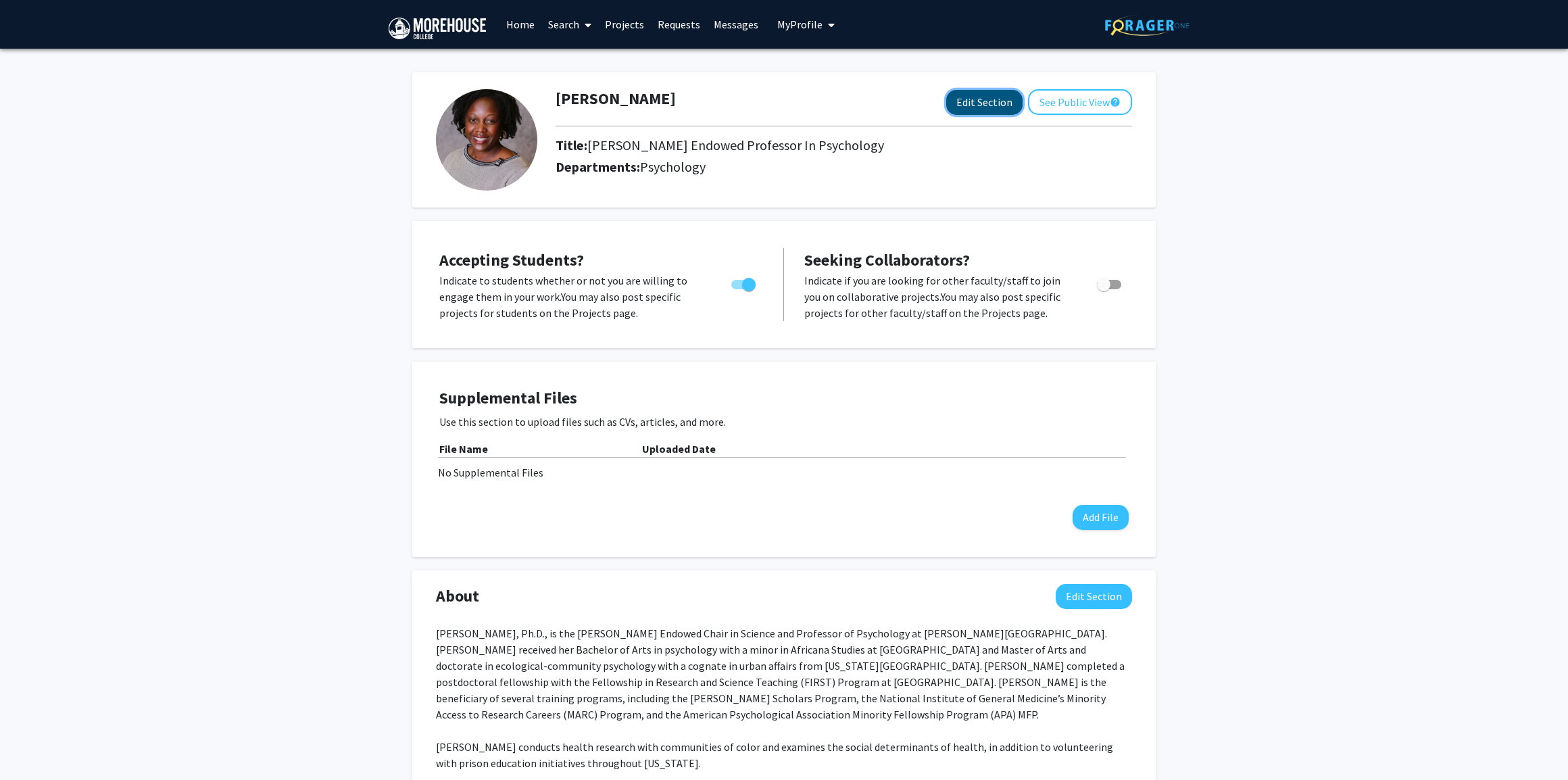
click at [977, 106] on button "Edit Section" at bounding box center [984, 102] width 76 height 25
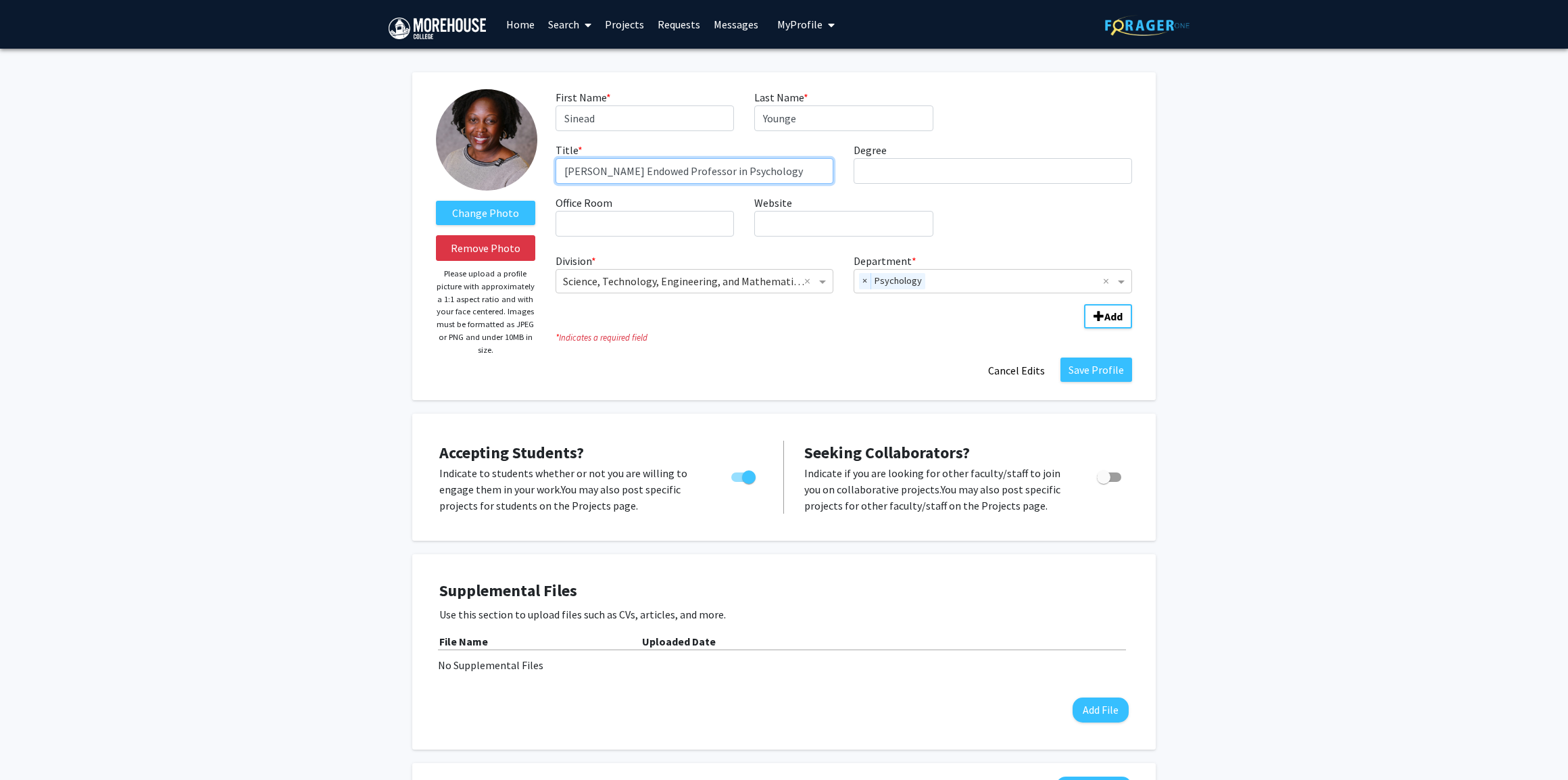
drag, startPoint x: 780, startPoint y: 170, endPoint x: 550, endPoint y: 145, distance: 231.4
click at [550, 145] on div "Title * required [PERSON_NAME] Professor in Psychology" at bounding box center [695, 163] width 299 height 42
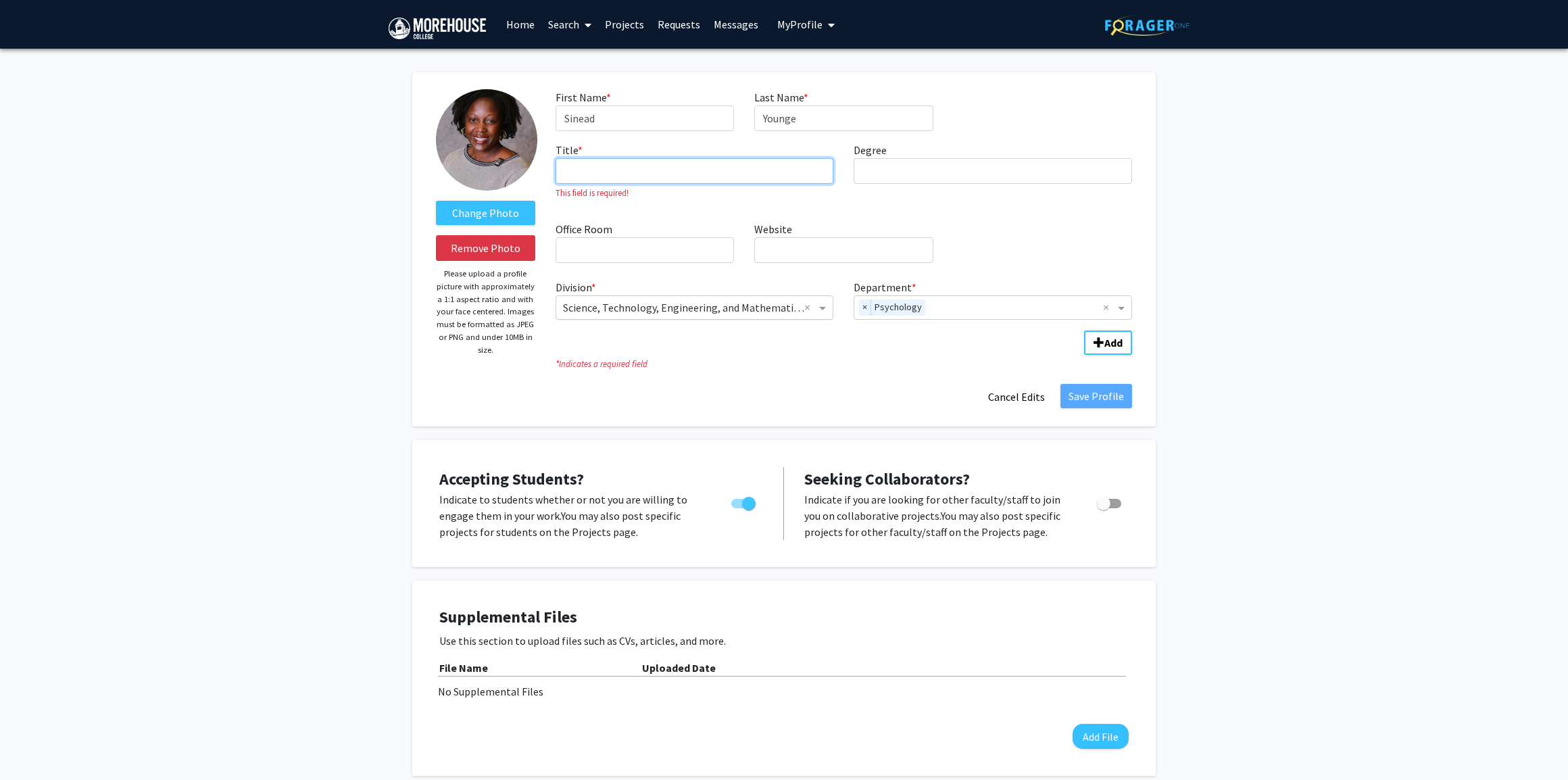
paste input "[PERSON_NAME] Endowed Chair in Science and Professor of Psychology"
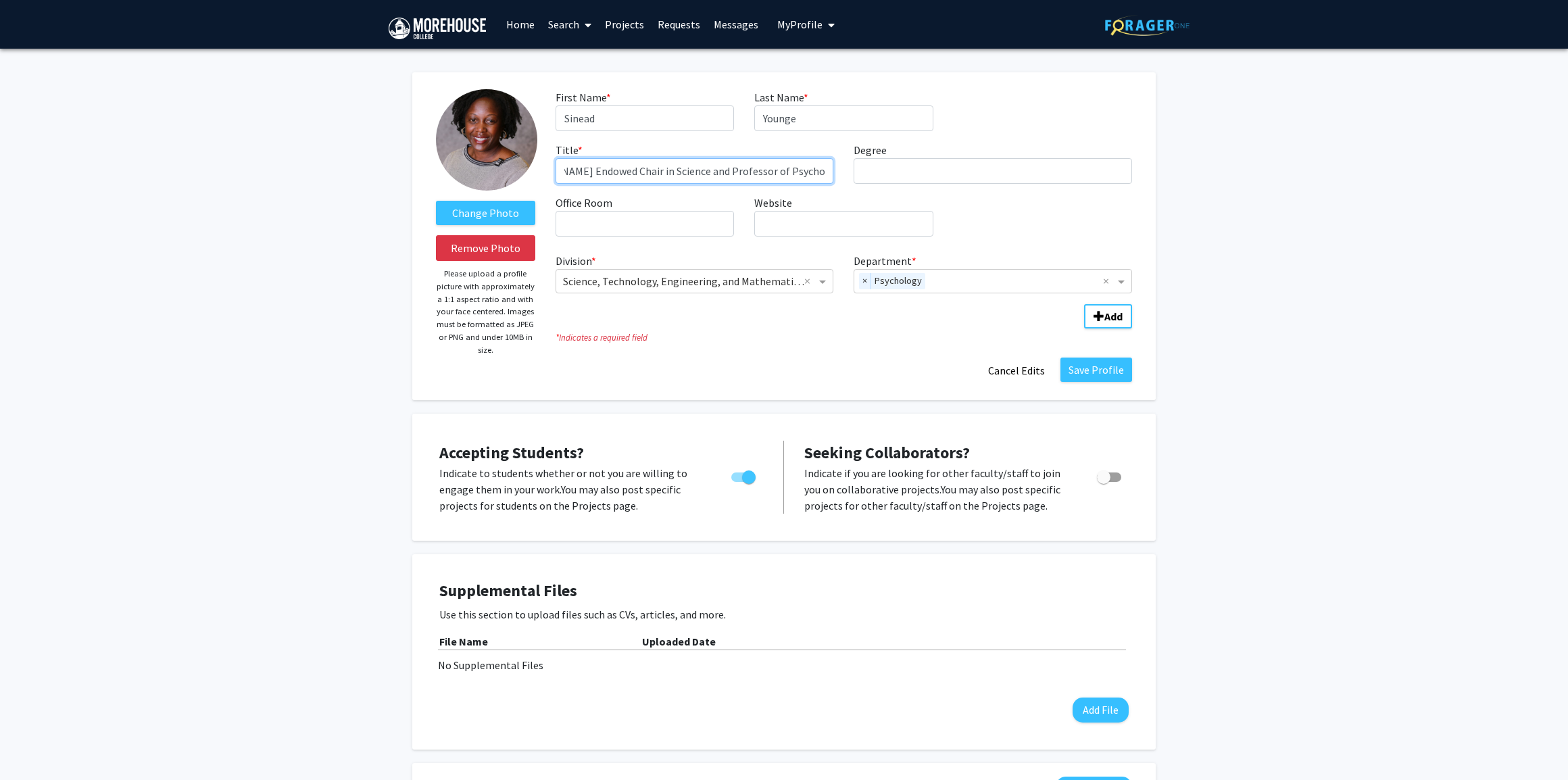
type input "[PERSON_NAME] Endowed Chair in Science and Professor of Psychology"
click at [996, 177] on input "Degree required" at bounding box center [993, 171] width 279 height 25
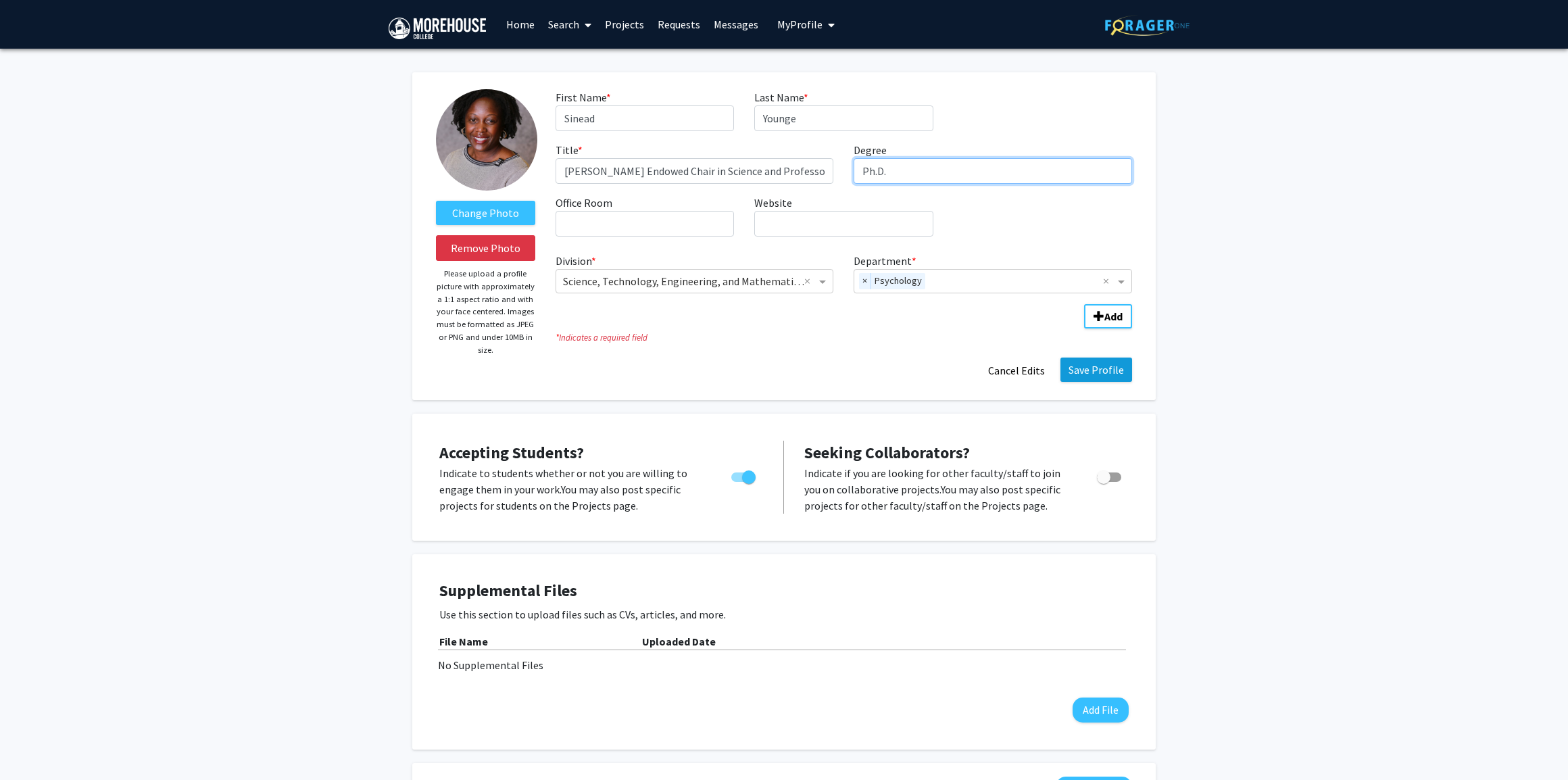
type input "Ph.D."
click at [1110, 365] on button "Save Profile" at bounding box center [1097, 370] width 72 height 25
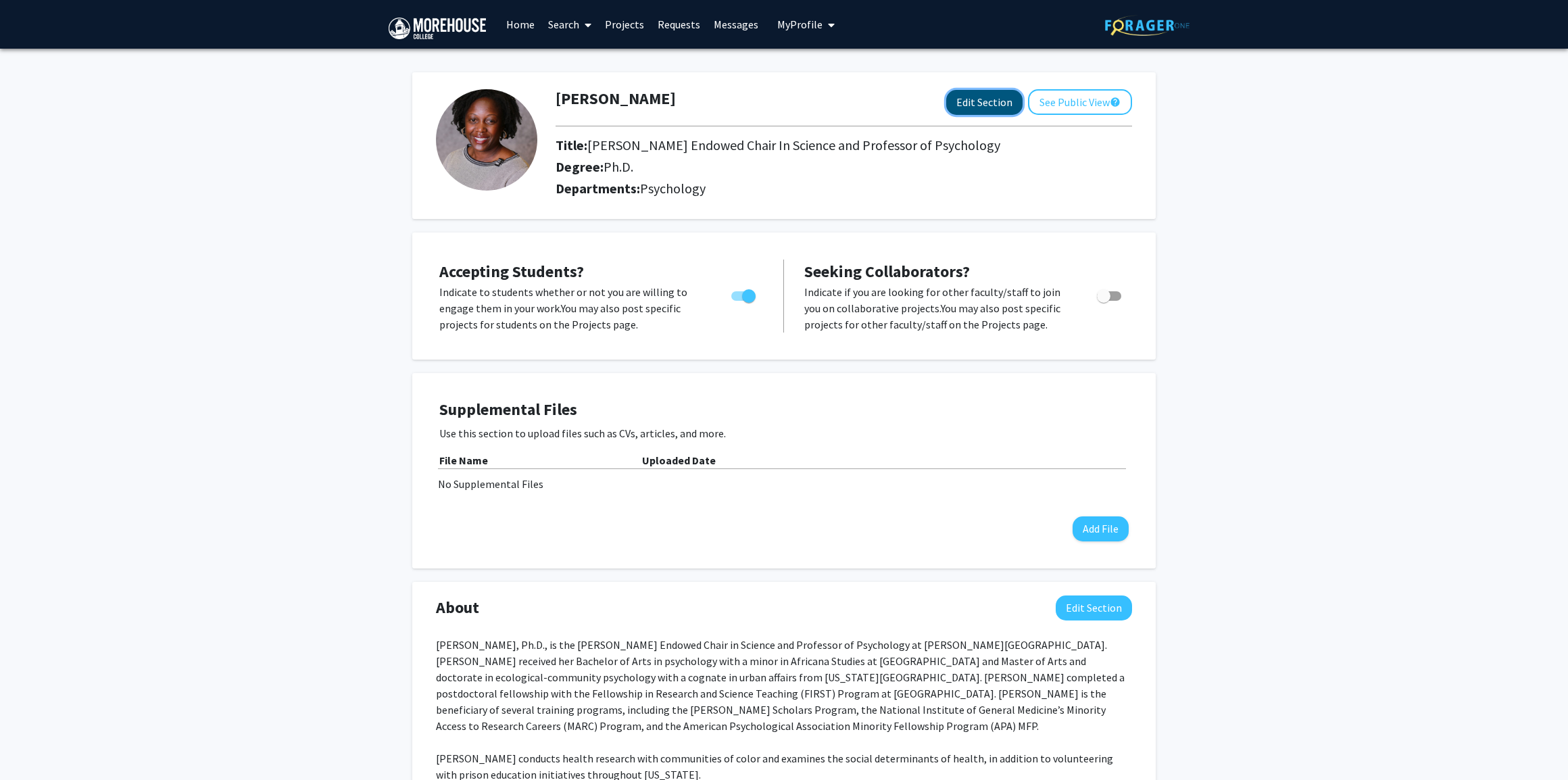
click at [975, 109] on button "Edit Section" at bounding box center [984, 102] width 76 height 25
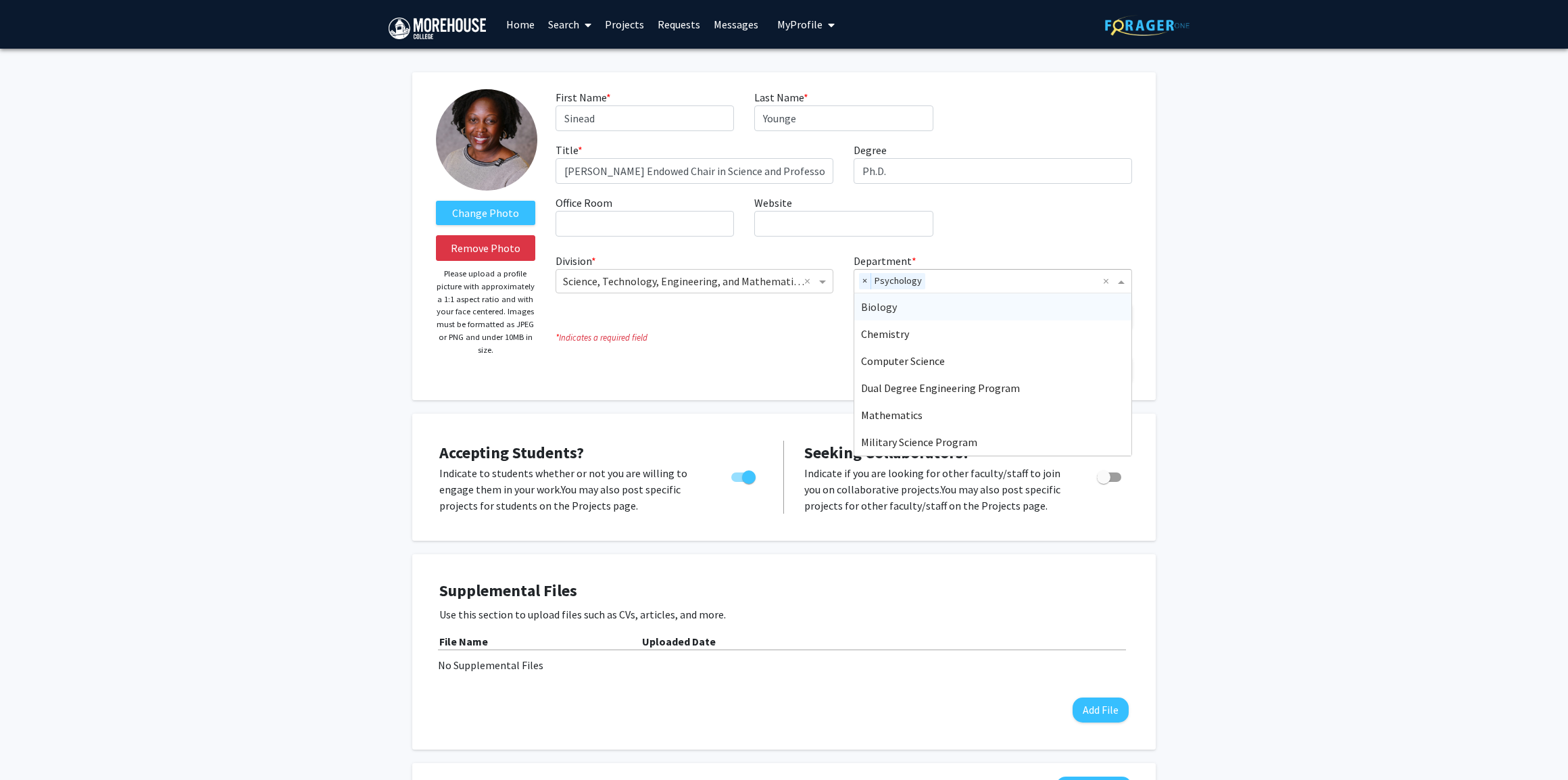
click at [940, 279] on input "Department" at bounding box center [1016, 282] width 172 height 16
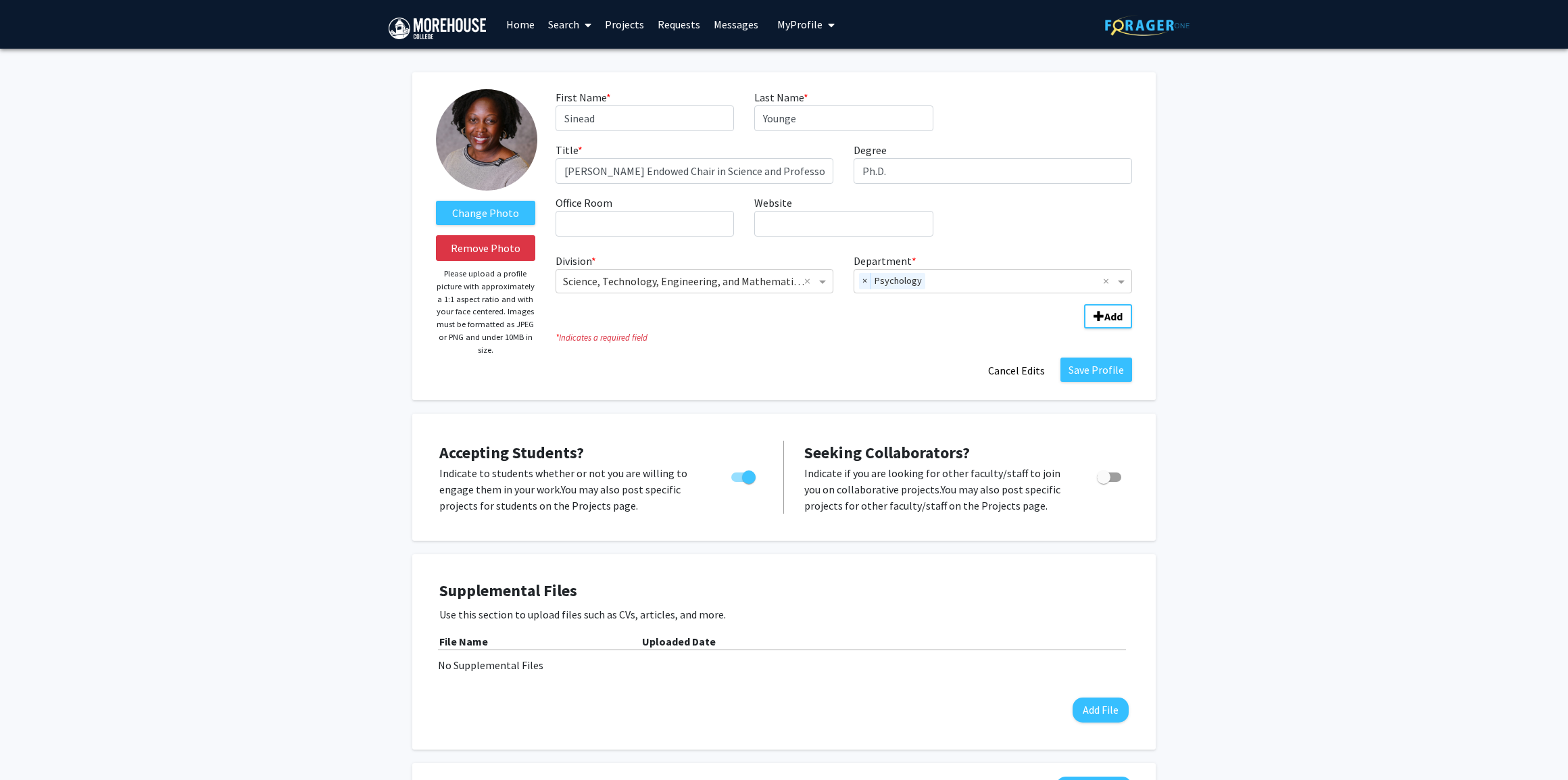
click at [1091, 202] on div "First Name * required [PERSON_NAME] Last Name * required [PERSON_NAME] Title * …" at bounding box center [844, 168] width 597 height 158
